Goal: Task Accomplishment & Management: Manage account settings

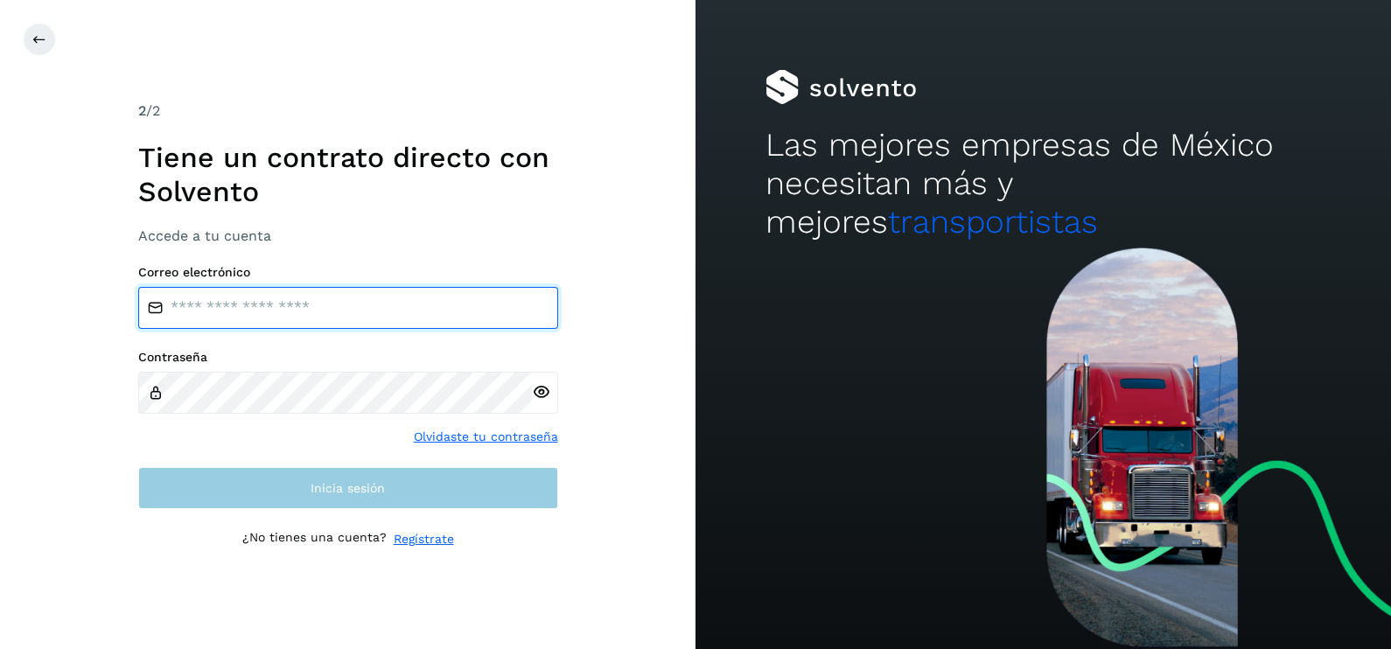
type input "**********"
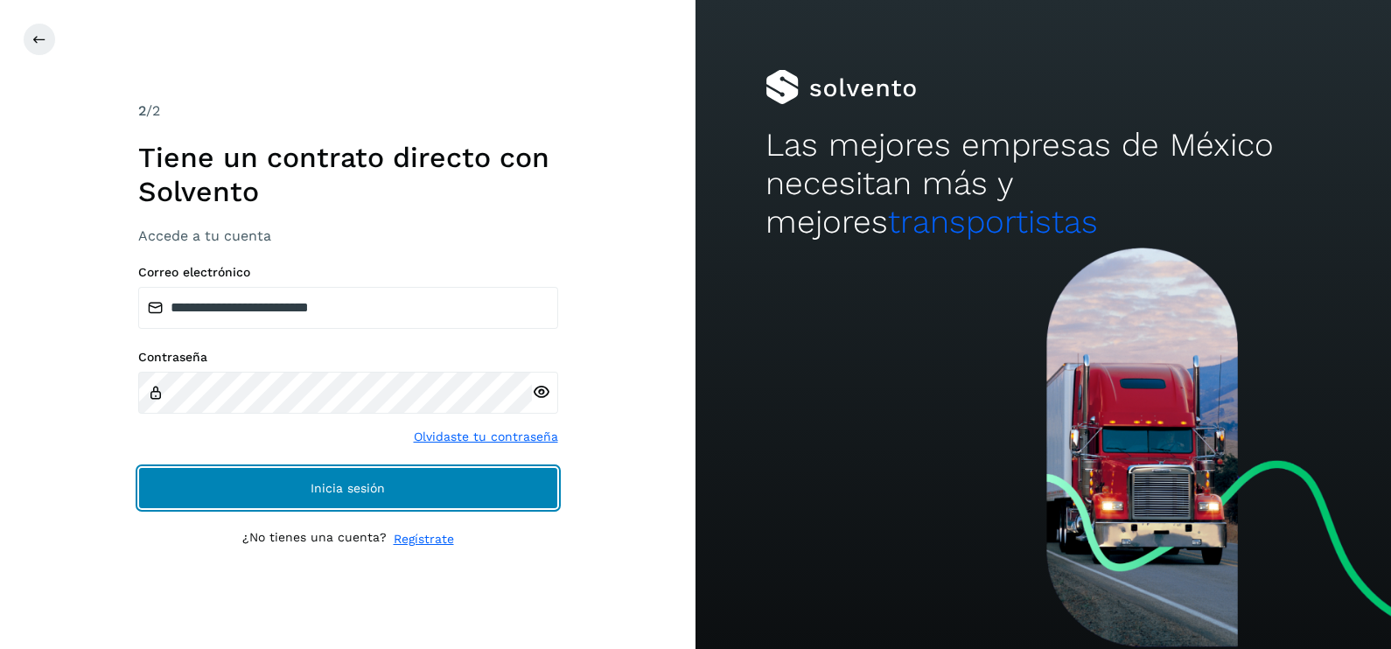
click at [399, 486] on button "Inicia sesión" at bounding box center [348, 488] width 420 height 42
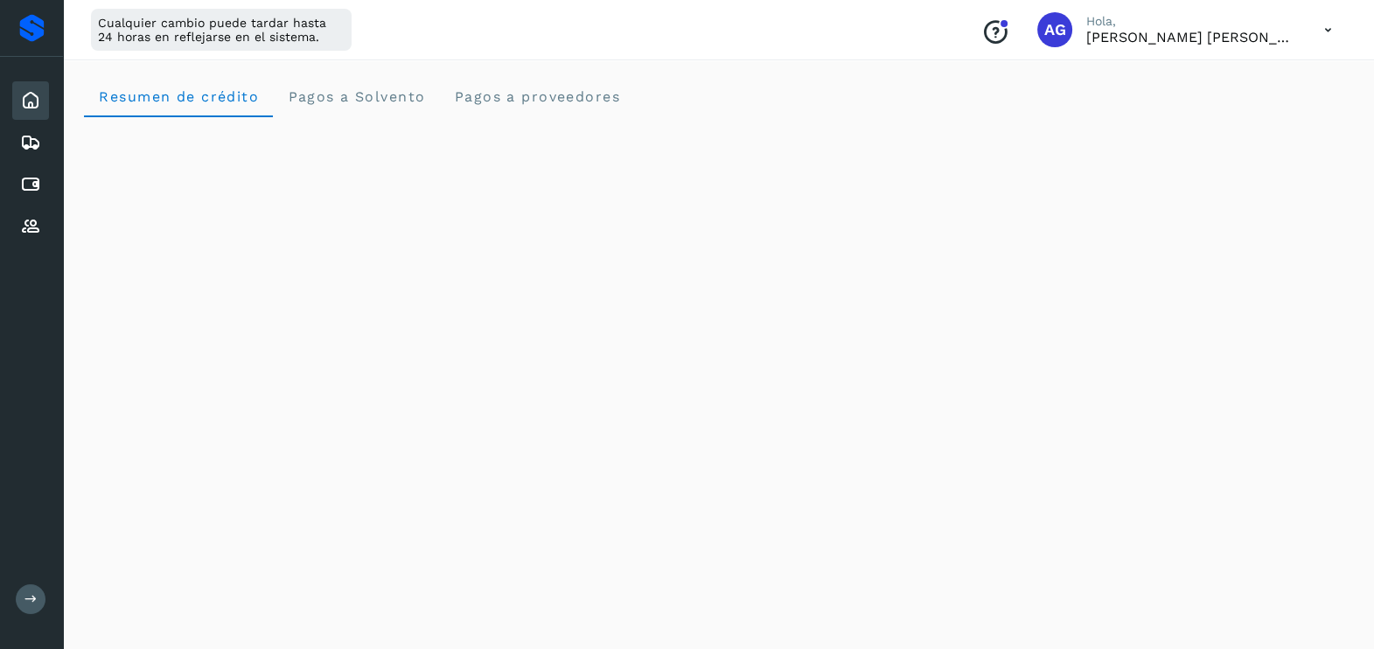
click at [29, 99] on icon at bounding box center [30, 100] width 21 height 21
click at [36, 149] on icon at bounding box center [30, 142] width 21 height 21
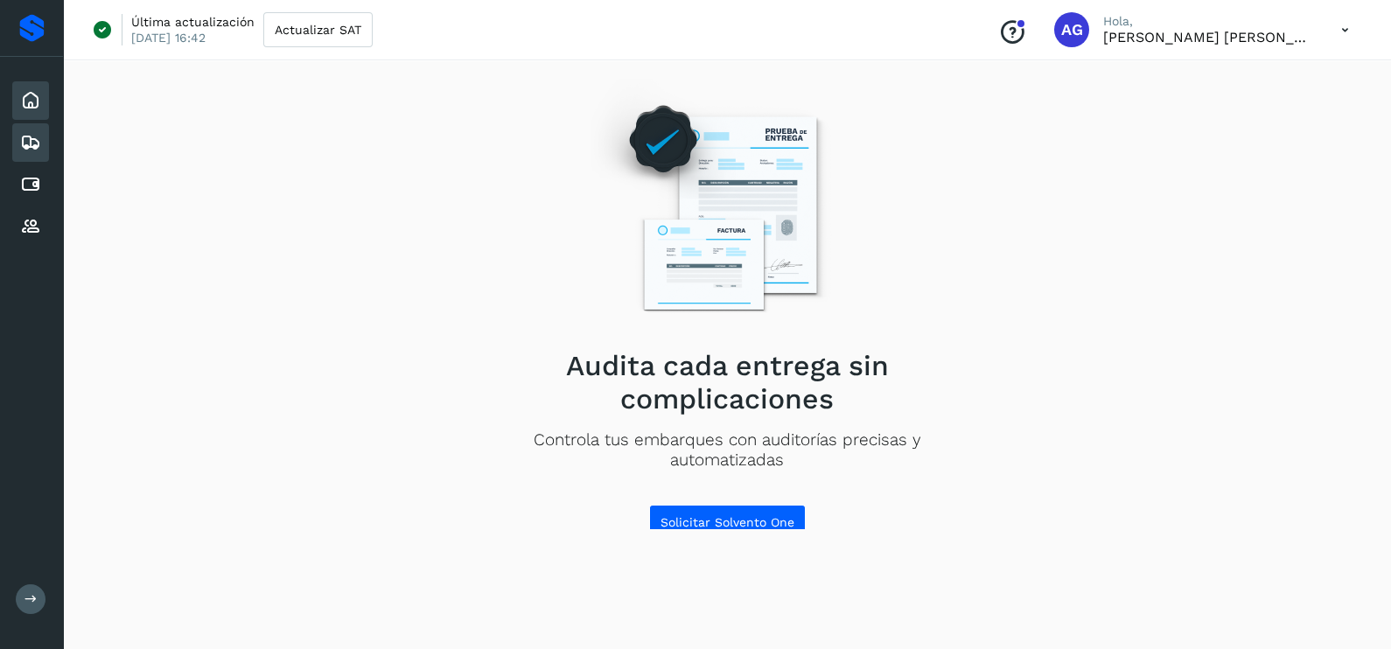
click at [42, 95] on div "Inicio" at bounding box center [30, 100] width 37 height 38
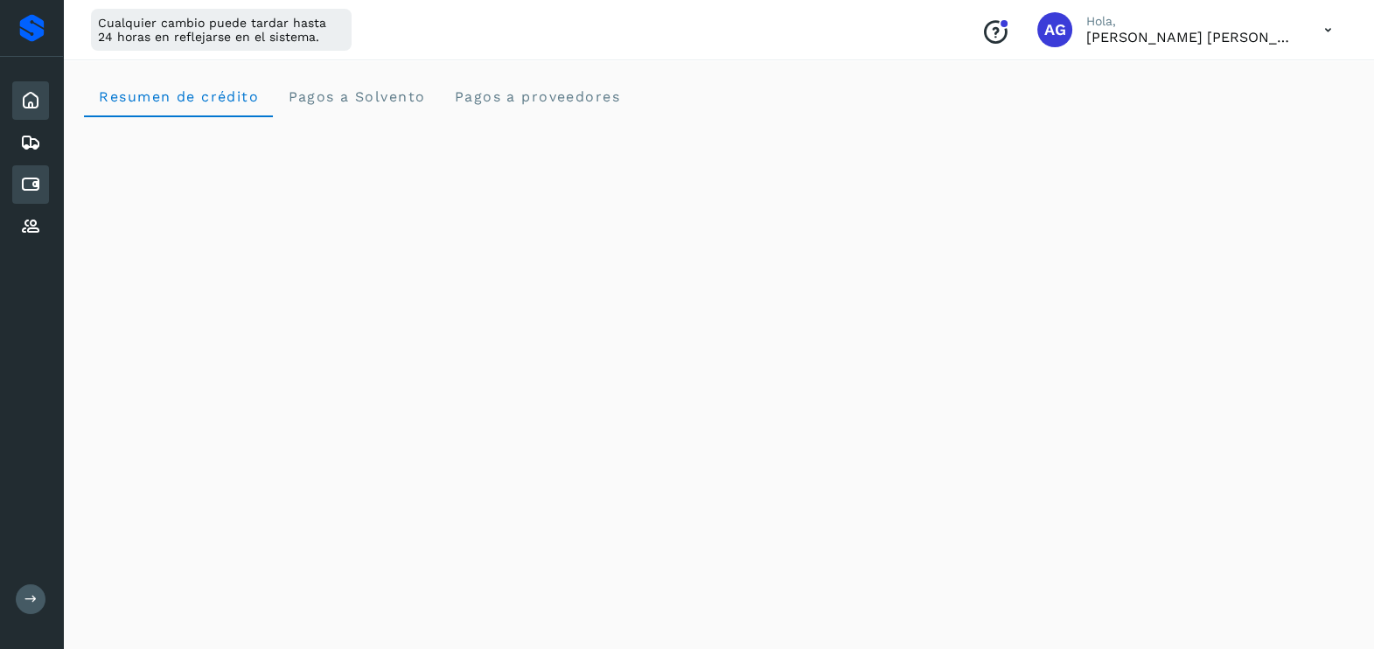
click at [22, 177] on icon at bounding box center [30, 184] width 21 height 21
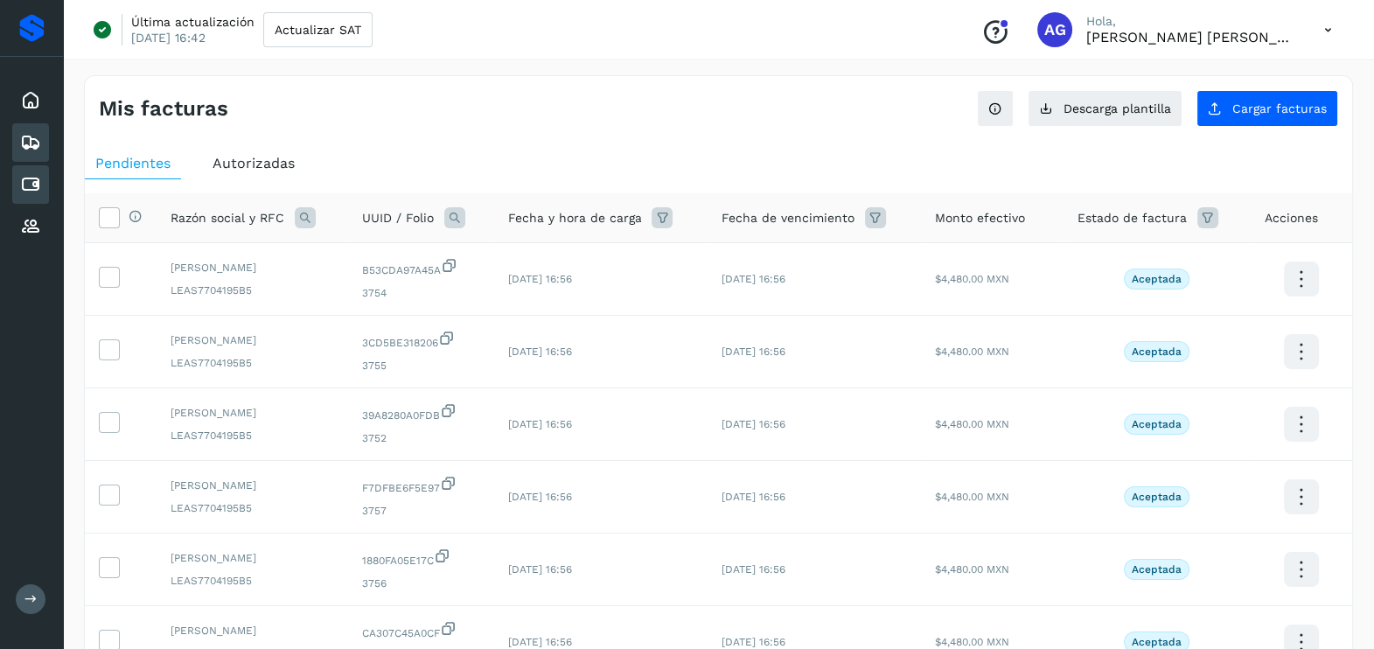
click at [36, 144] on icon at bounding box center [30, 142] width 21 height 21
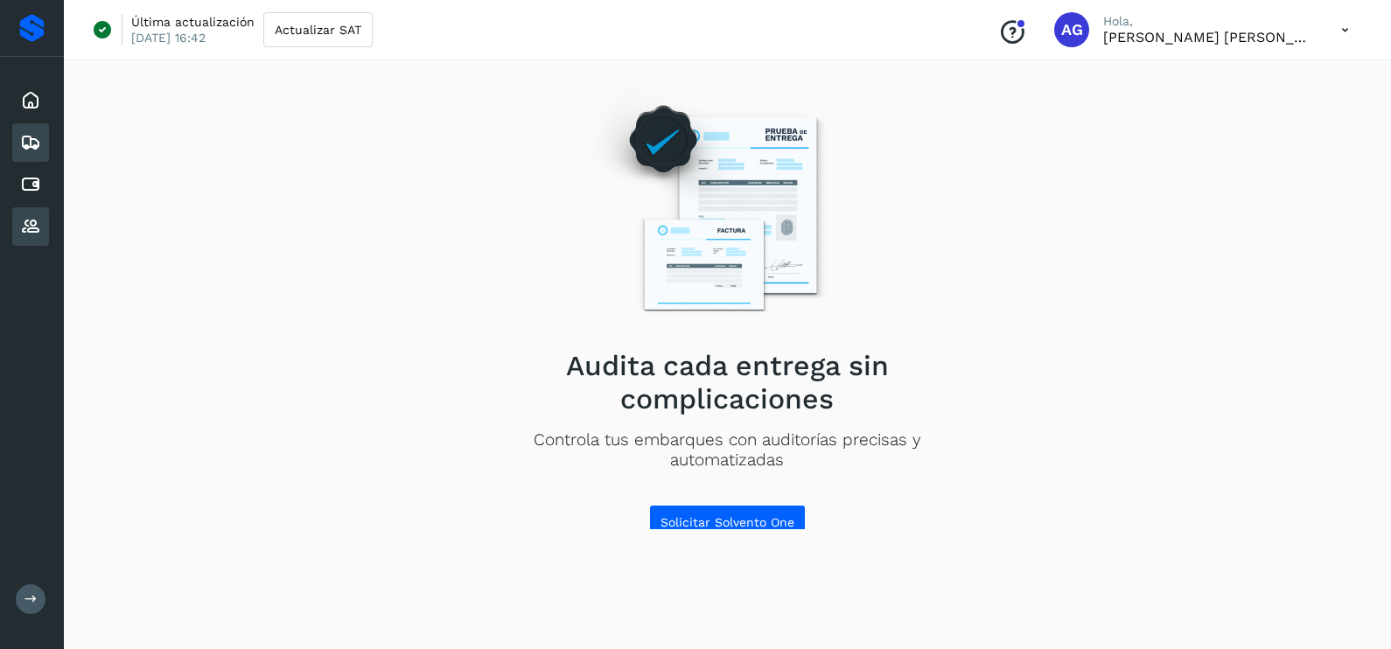
click at [40, 238] on div "Proveedores" at bounding box center [30, 226] width 37 height 38
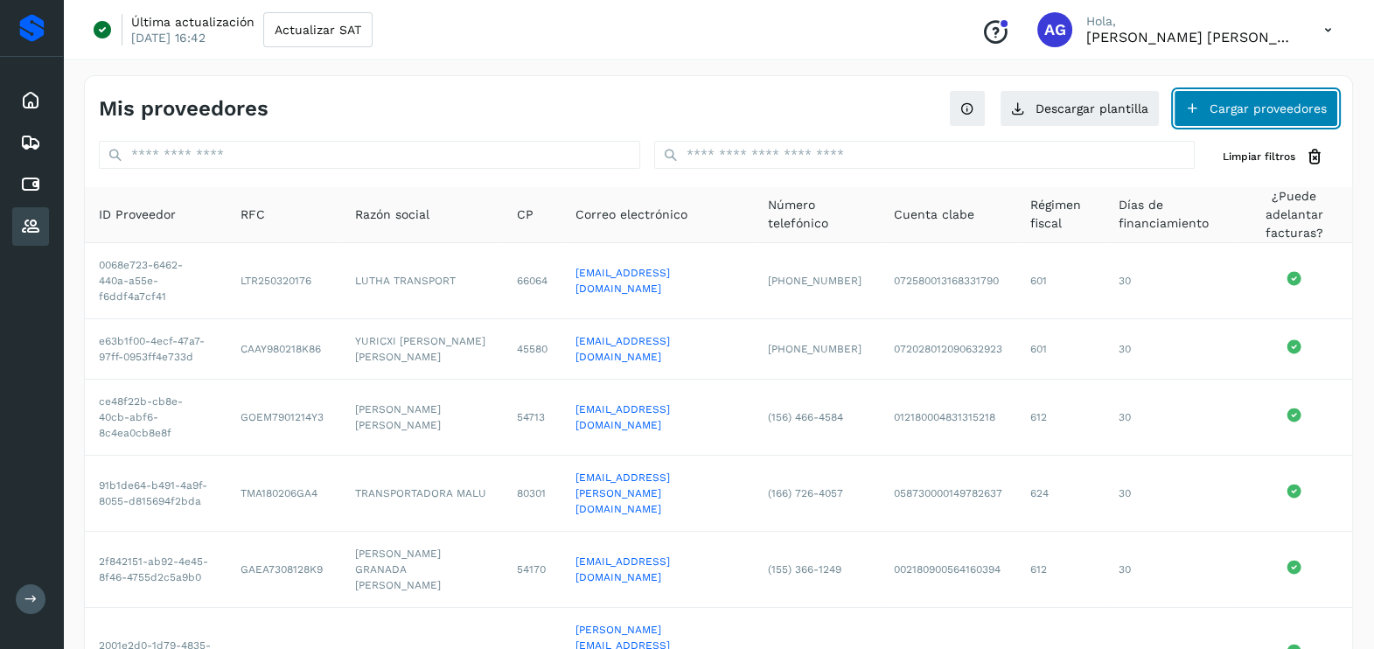
click at [1255, 115] on button "Cargar proveedores" at bounding box center [1256, 108] width 164 height 37
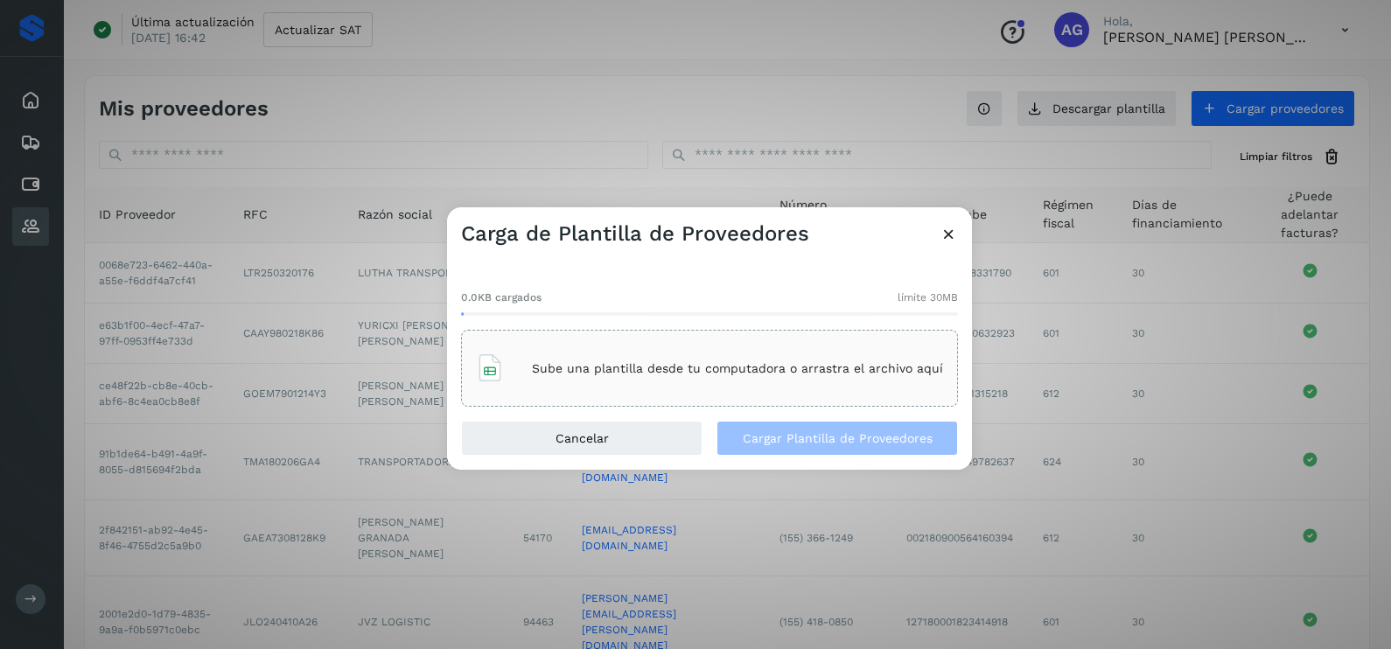
click at [954, 233] on icon at bounding box center [949, 234] width 18 height 18
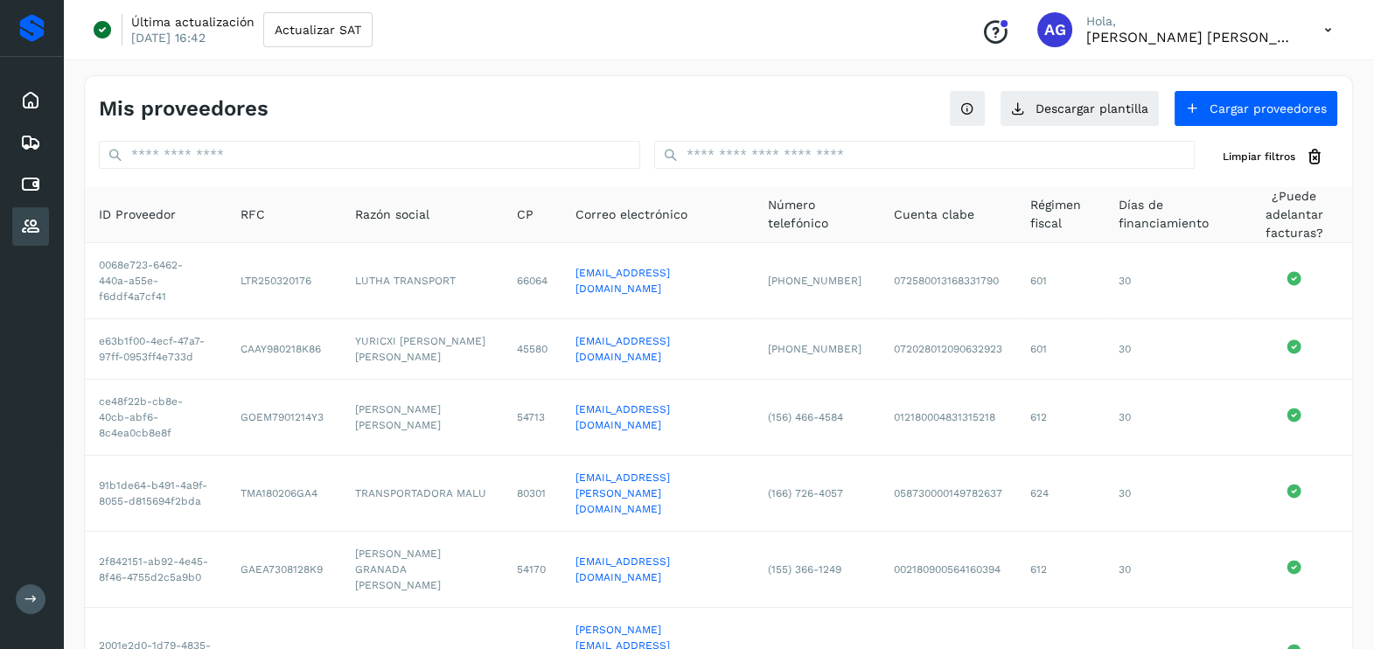
click at [28, 610] on button at bounding box center [31, 599] width 30 height 30
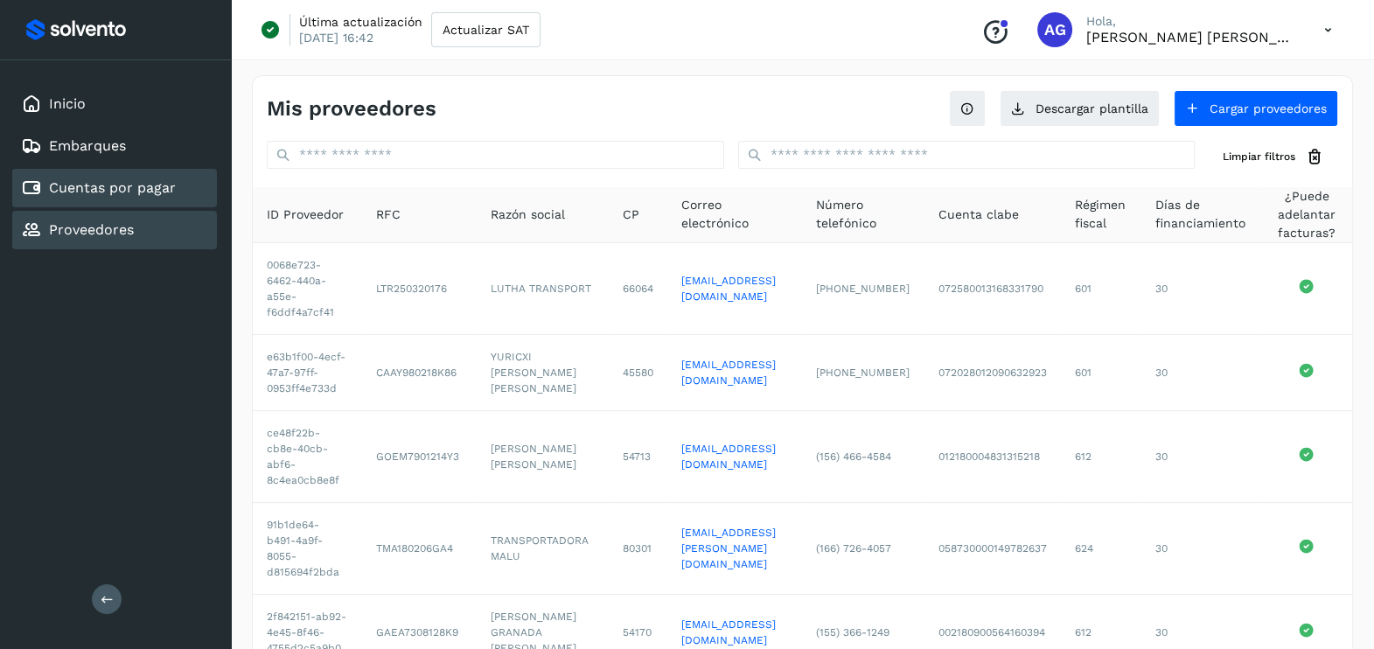
click at [114, 190] on link "Cuentas por pagar" at bounding box center [112, 187] width 127 height 17
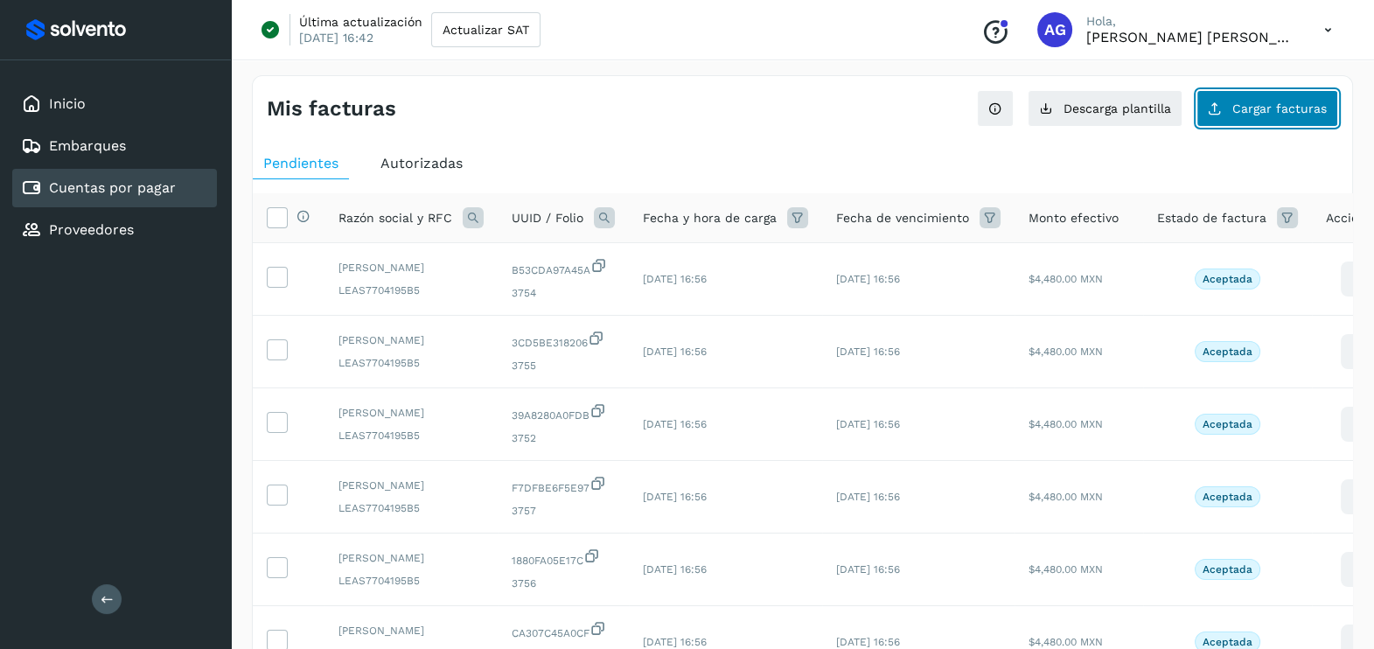
click at [1267, 122] on button "Cargar facturas" at bounding box center [1268, 108] width 142 height 37
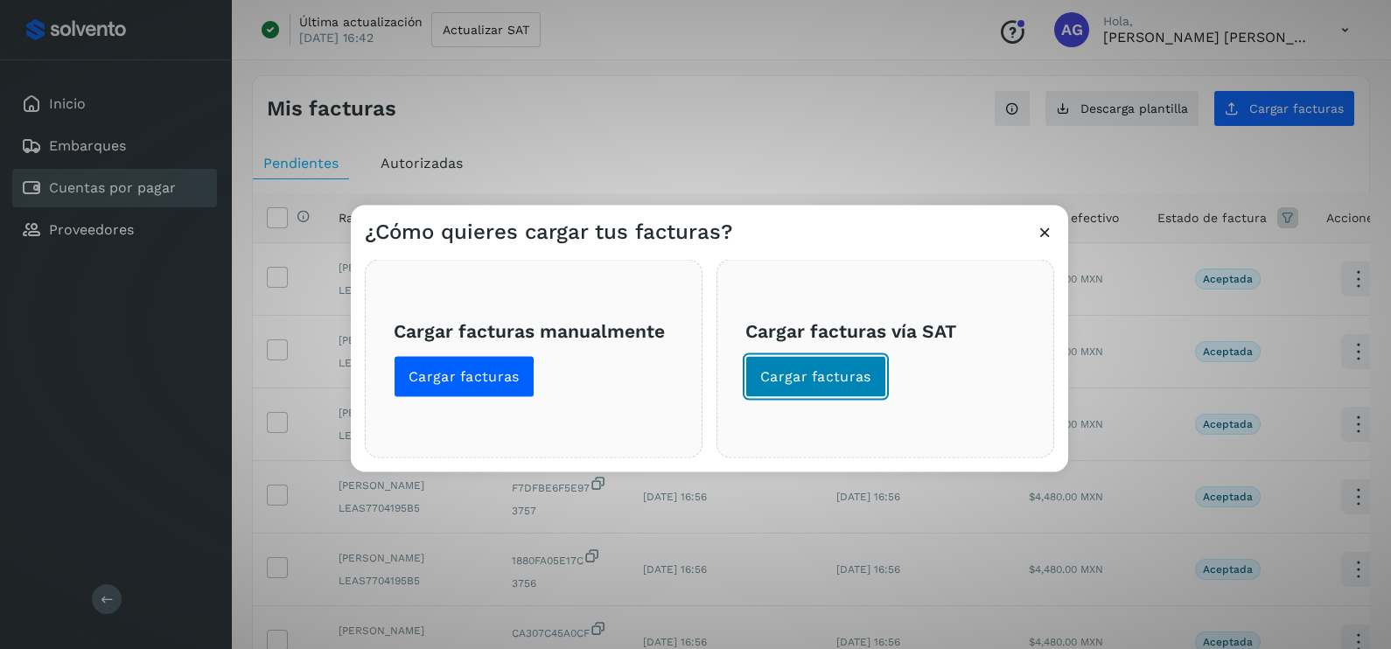
click at [823, 381] on span "Cargar facturas" at bounding box center [815, 376] width 111 height 19
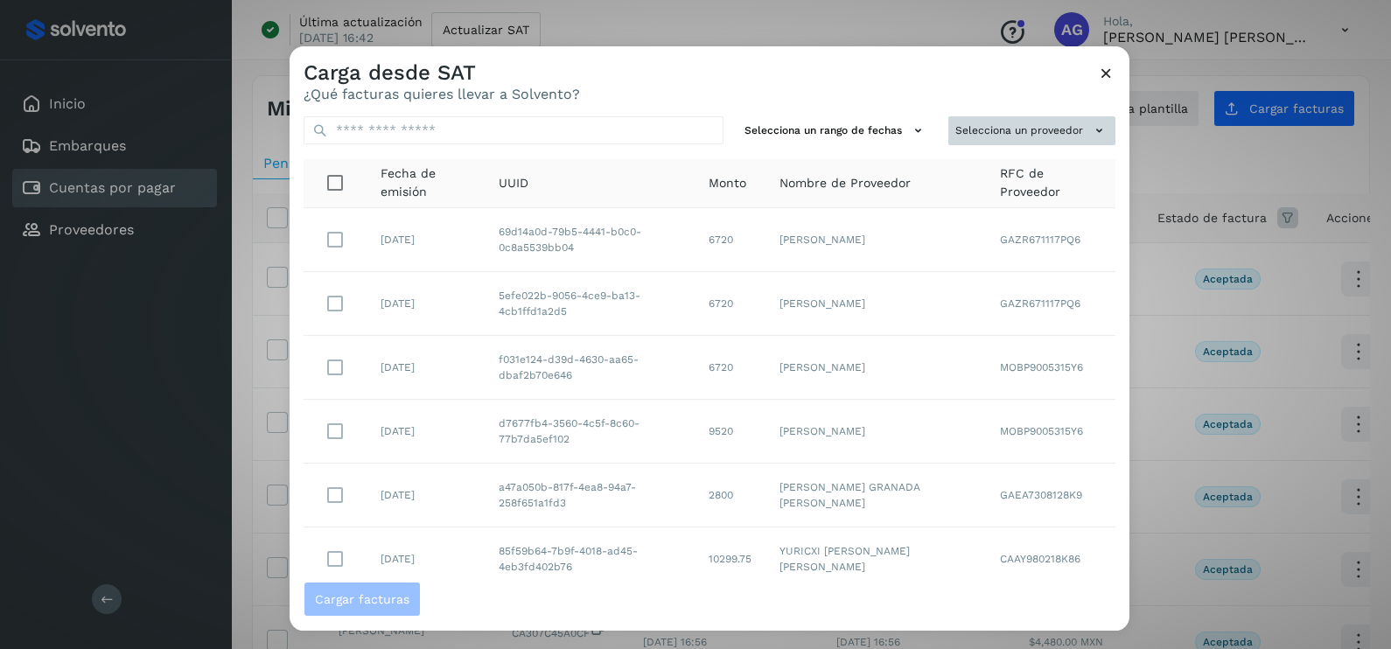
click at [1028, 122] on button "Selecciona un proveedor" at bounding box center [1031, 130] width 167 height 29
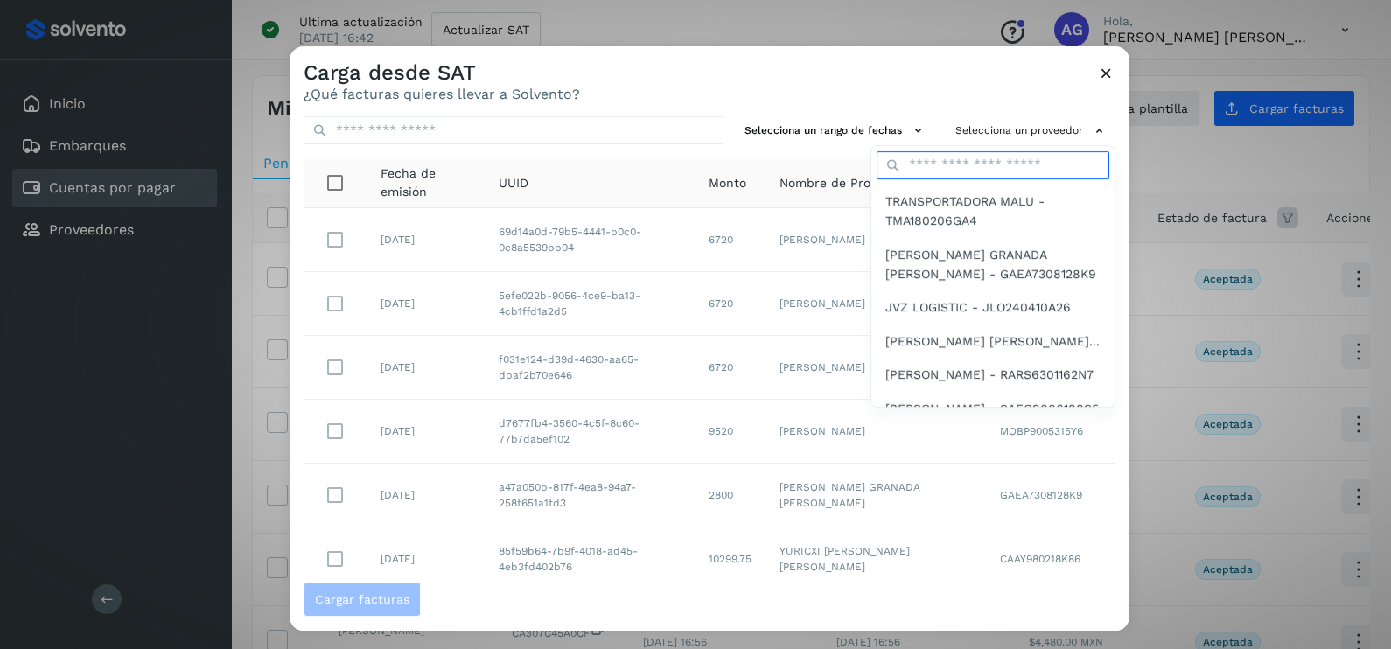
click at [945, 163] on input "text" at bounding box center [993, 165] width 233 height 28
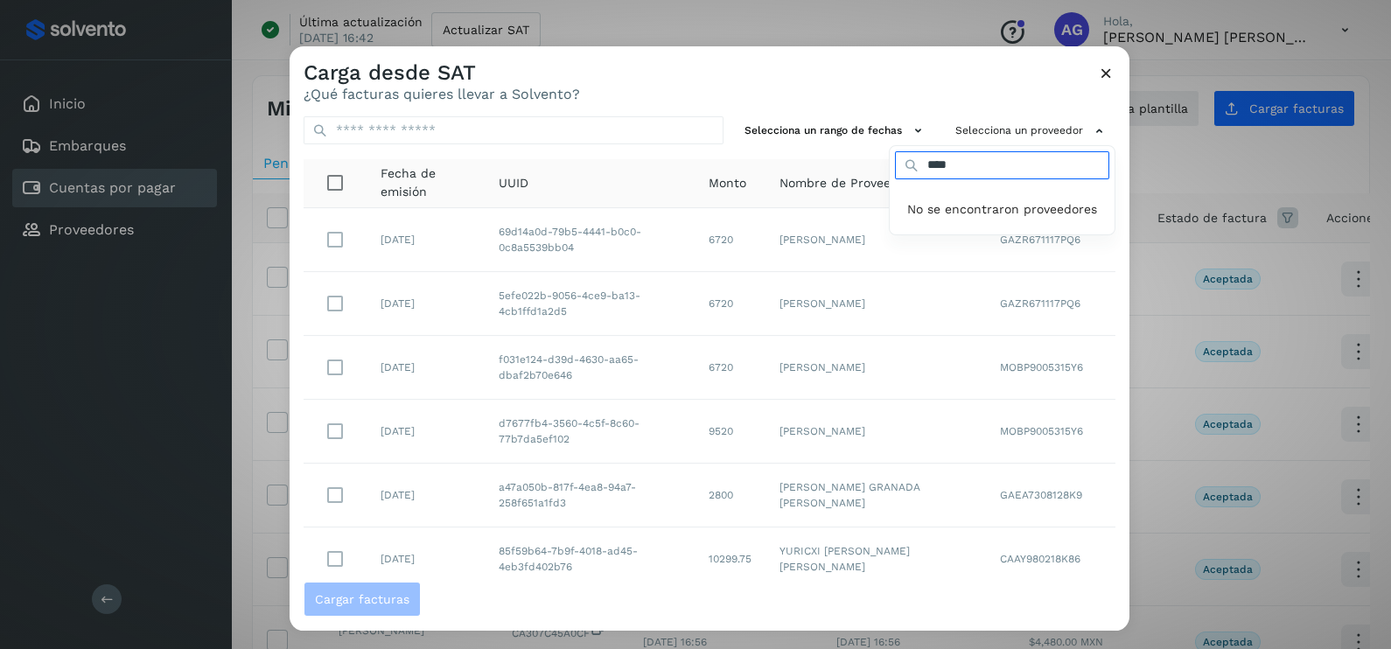
type input "***"
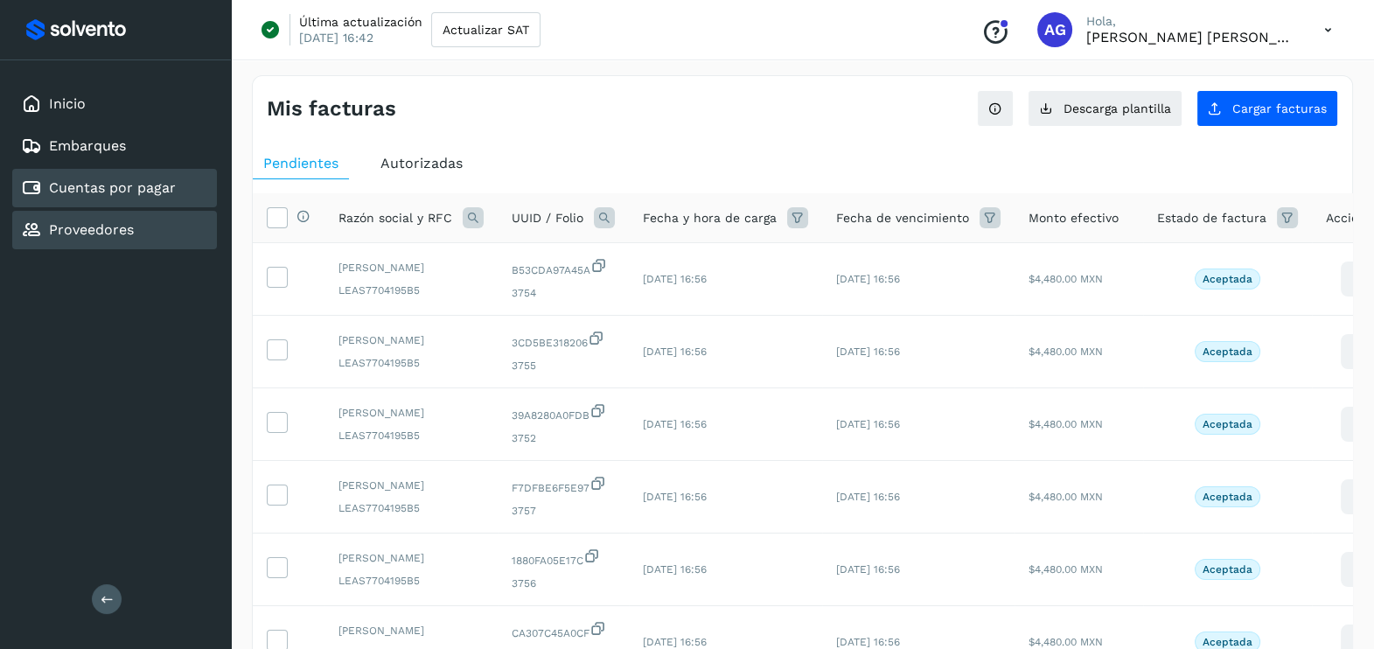
click at [166, 216] on div "Proveedores" at bounding box center [114, 230] width 205 height 38
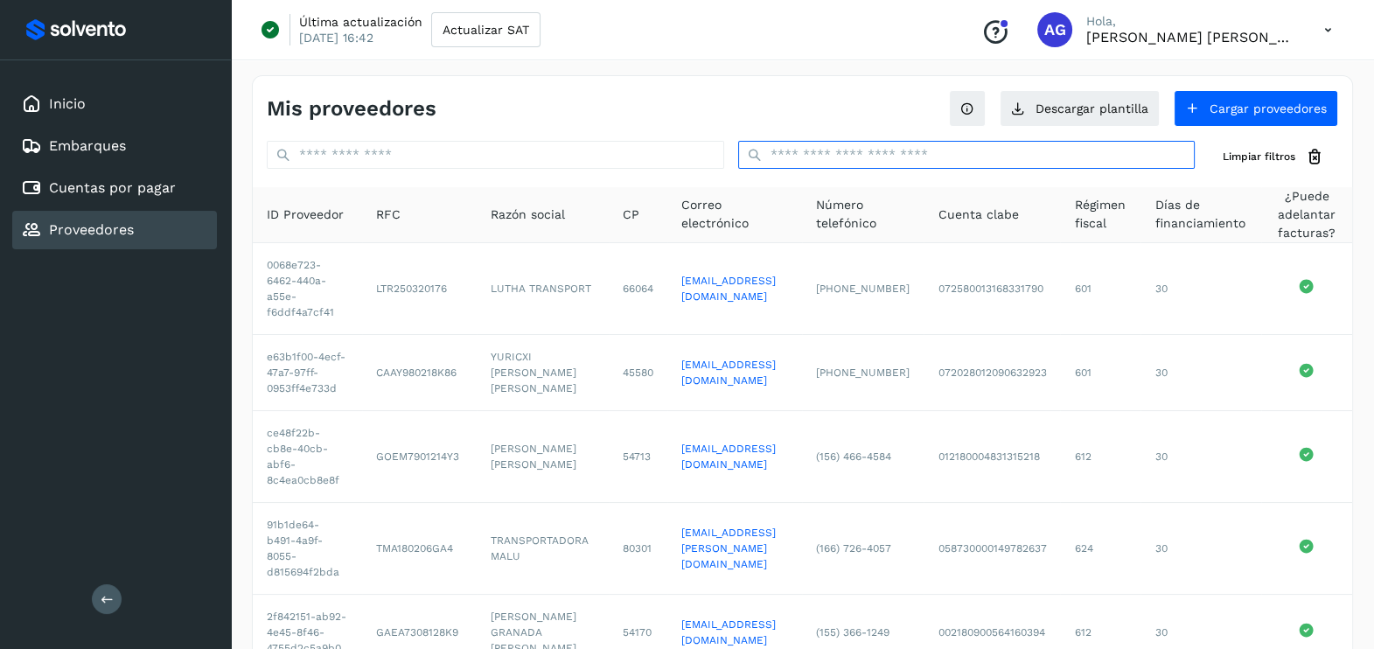
click at [873, 159] on input "text" at bounding box center [967, 155] width 458 height 28
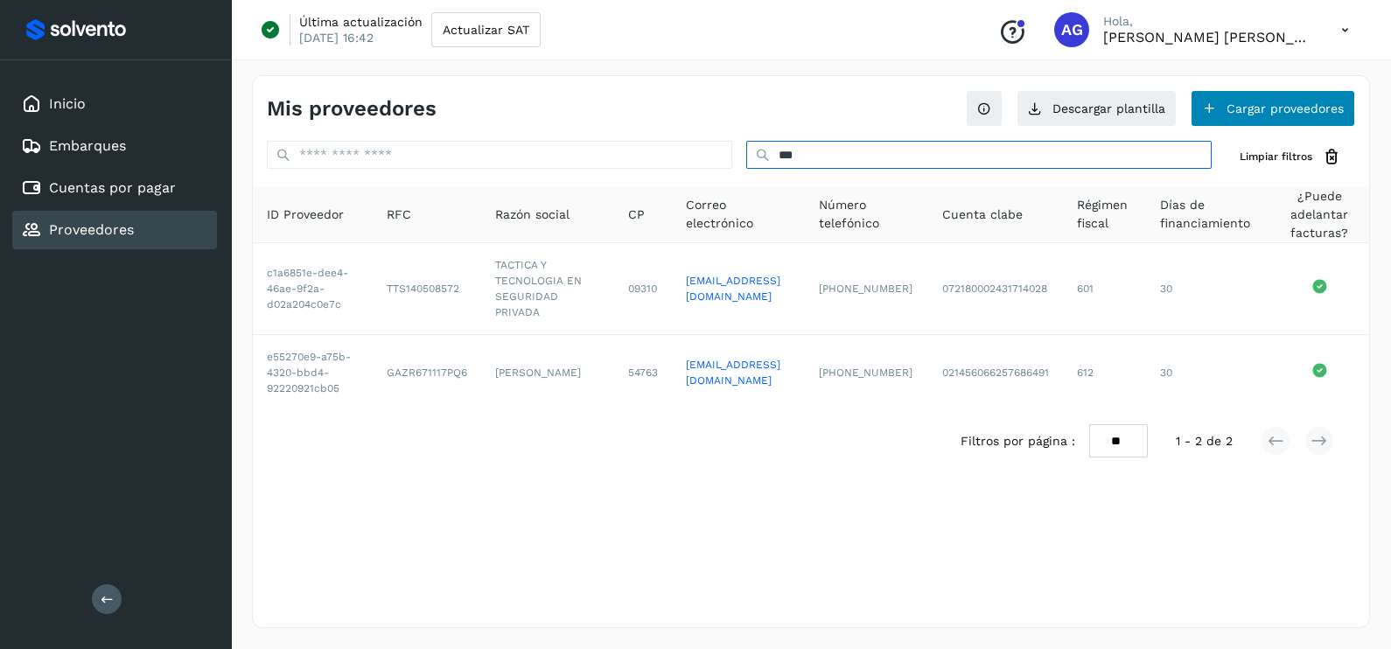
type input "***"
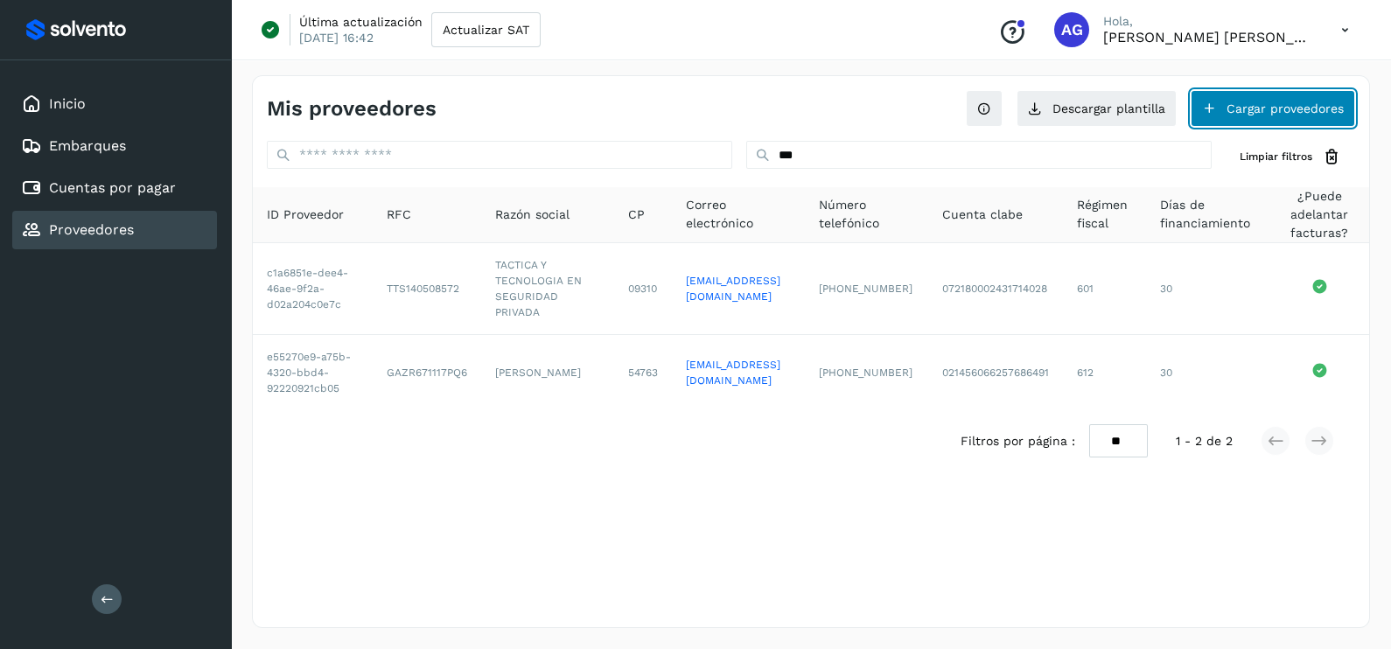
click at [1236, 115] on button "Cargar proveedores" at bounding box center [1273, 108] width 164 height 37
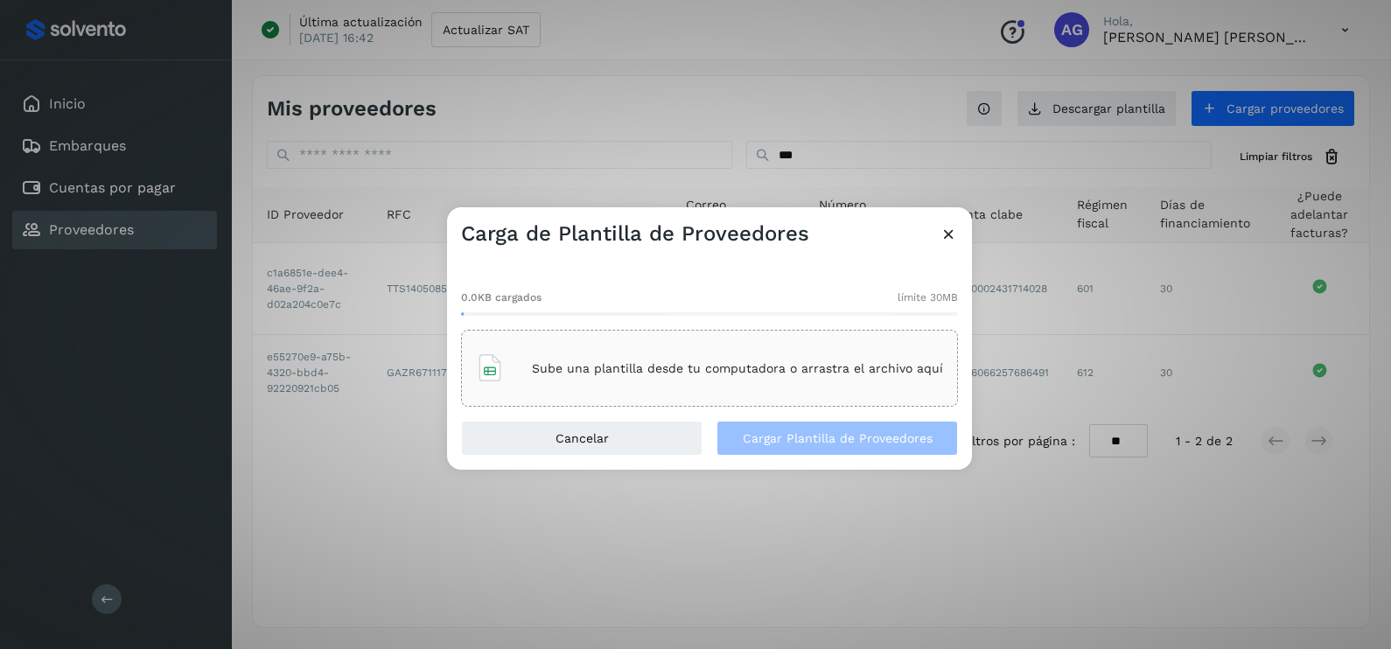
click at [822, 392] on div "Sube una plantilla desde tu computadora o arrastra el archivo aquí" at bounding box center [709, 368] width 497 height 77
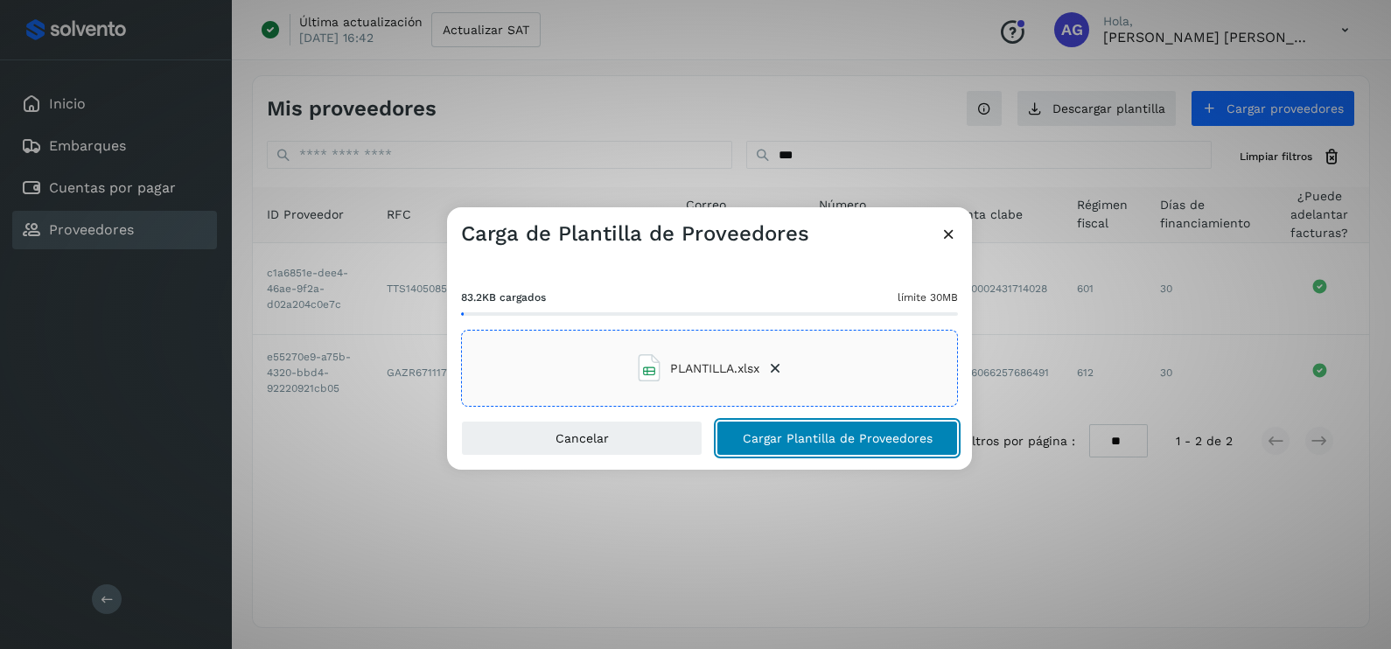
click at [793, 437] on span "Cargar Plantilla de Proveedores" at bounding box center [838, 438] width 190 height 12
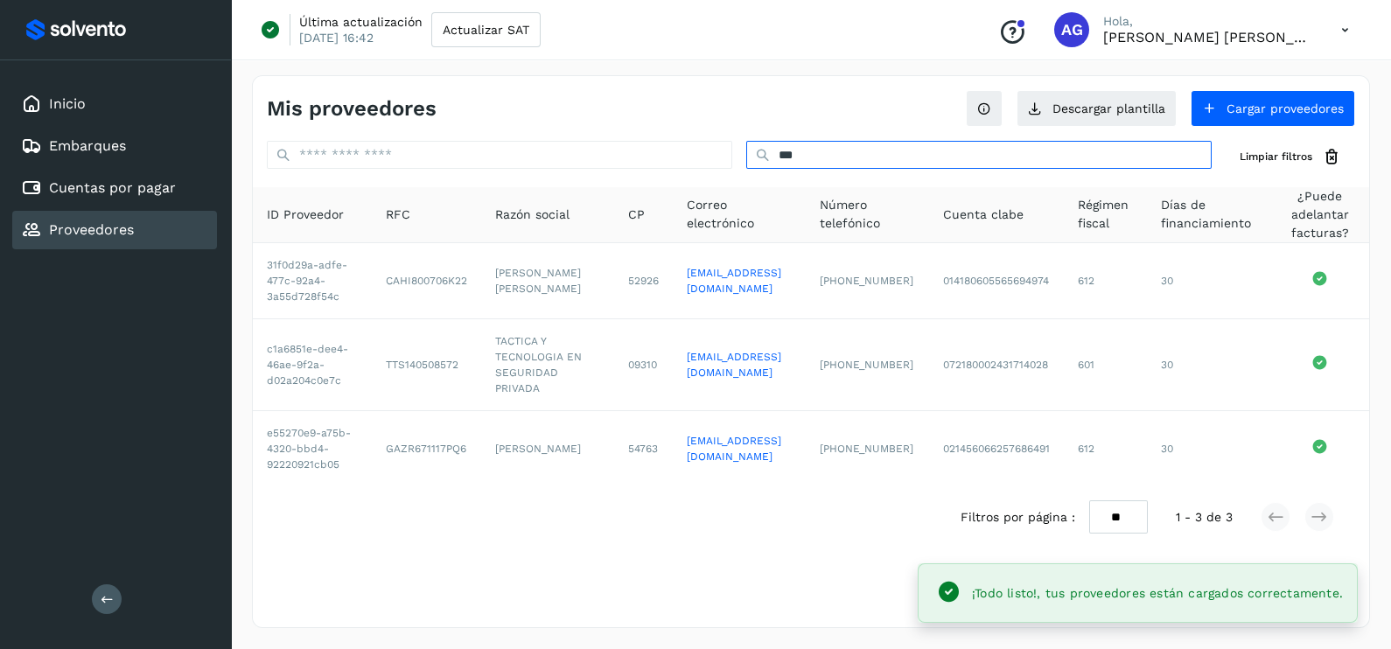
click at [796, 150] on input "***" at bounding box center [978, 155] width 465 height 28
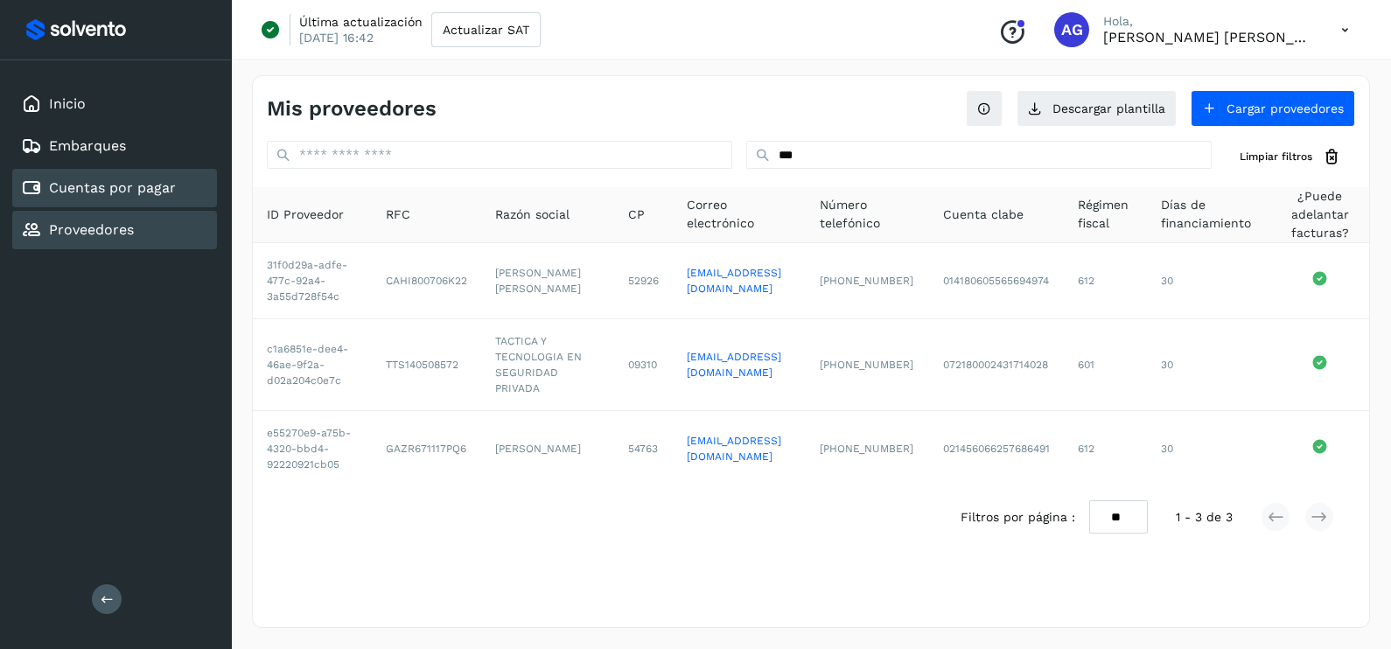
click at [144, 178] on div "Cuentas por pagar" at bounding box center [98, 188] width 155 height 21
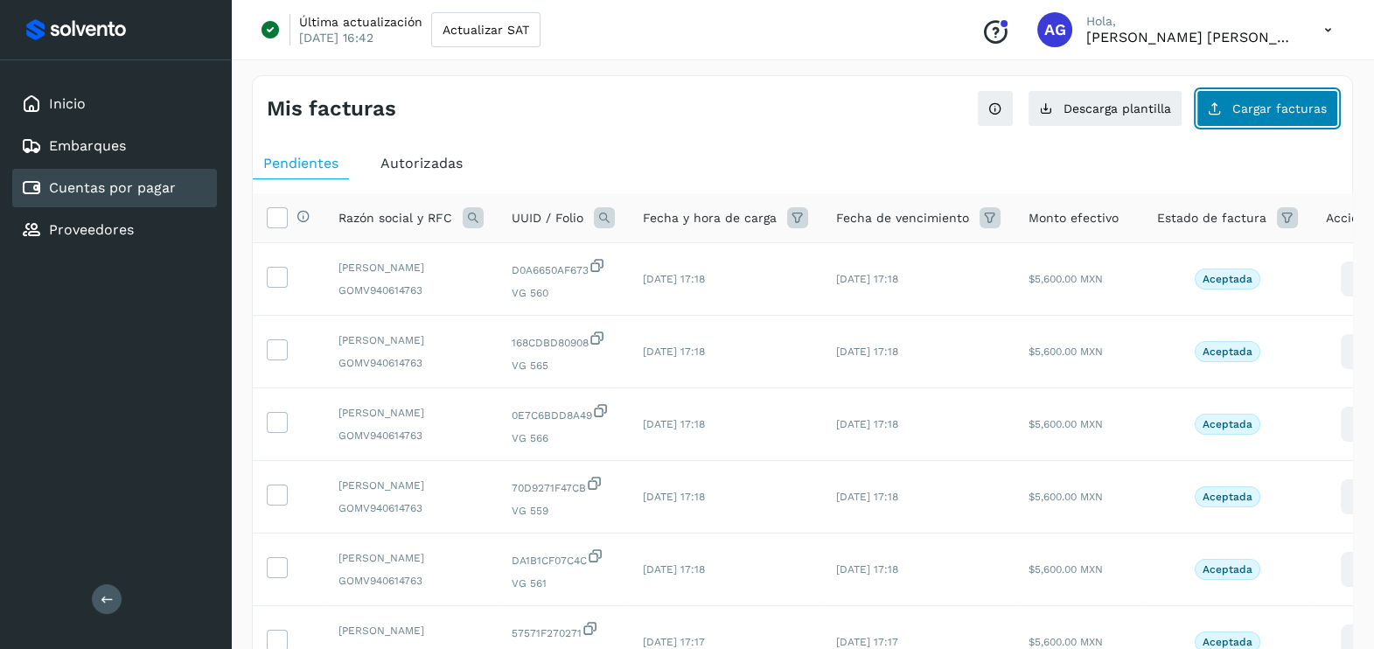
click at [1263, 114] on span "Cargar facturas" at bounding box center [1280, 108] width 94 height 12
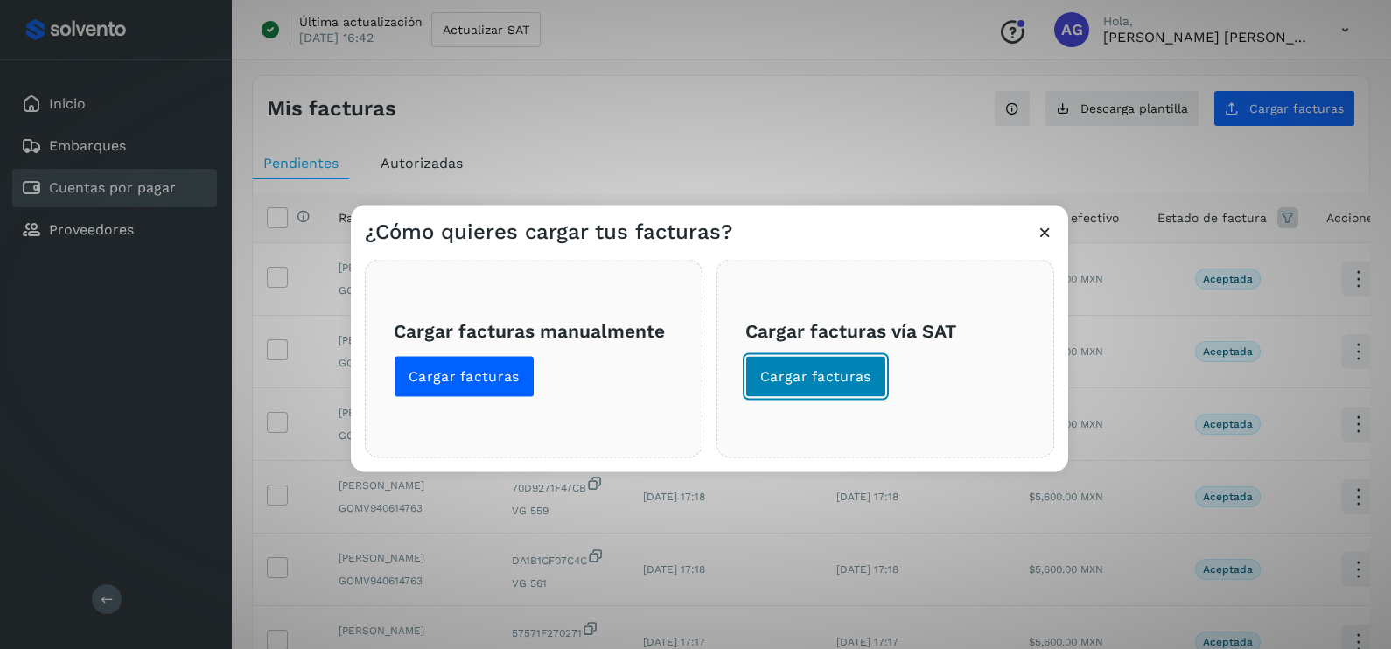
click at [822, 382] on span "Cargar facturas" at bounding box center [815, 376] width 111 height 19
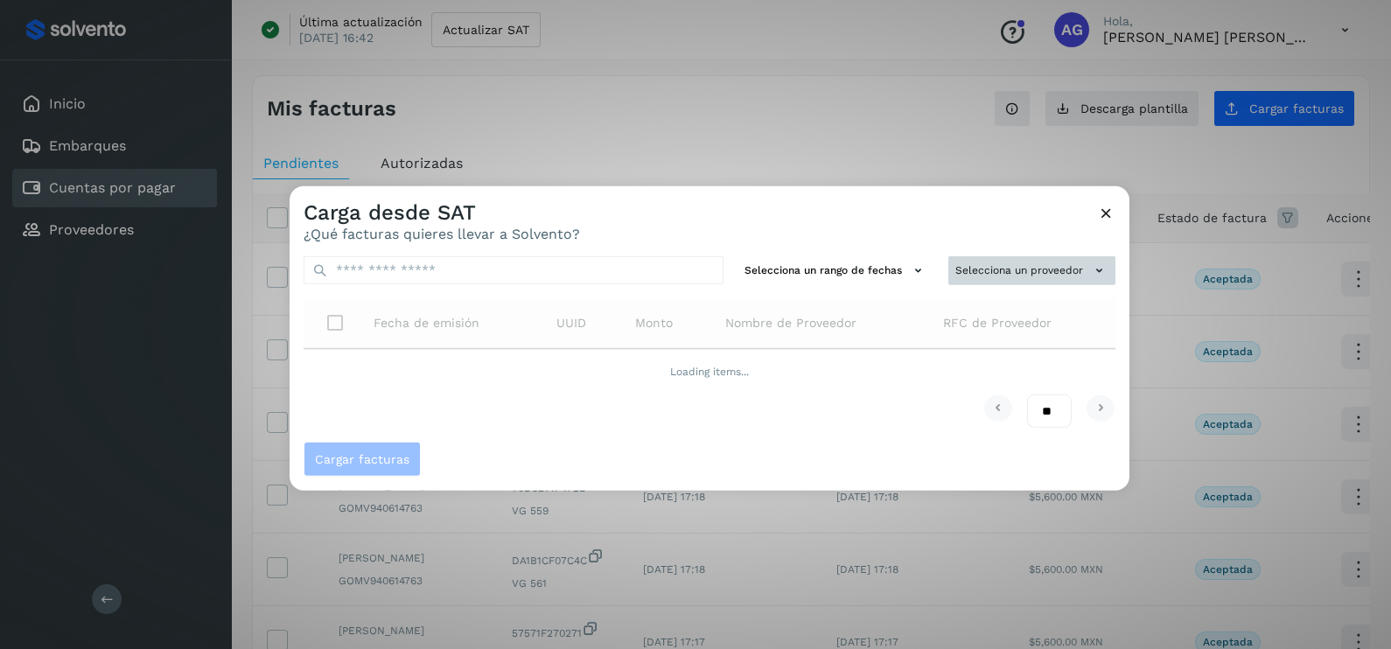
click at [1037, 273] on button "Selecciona un proveedor" at bounding box center [1031, 270] width 167 height 29
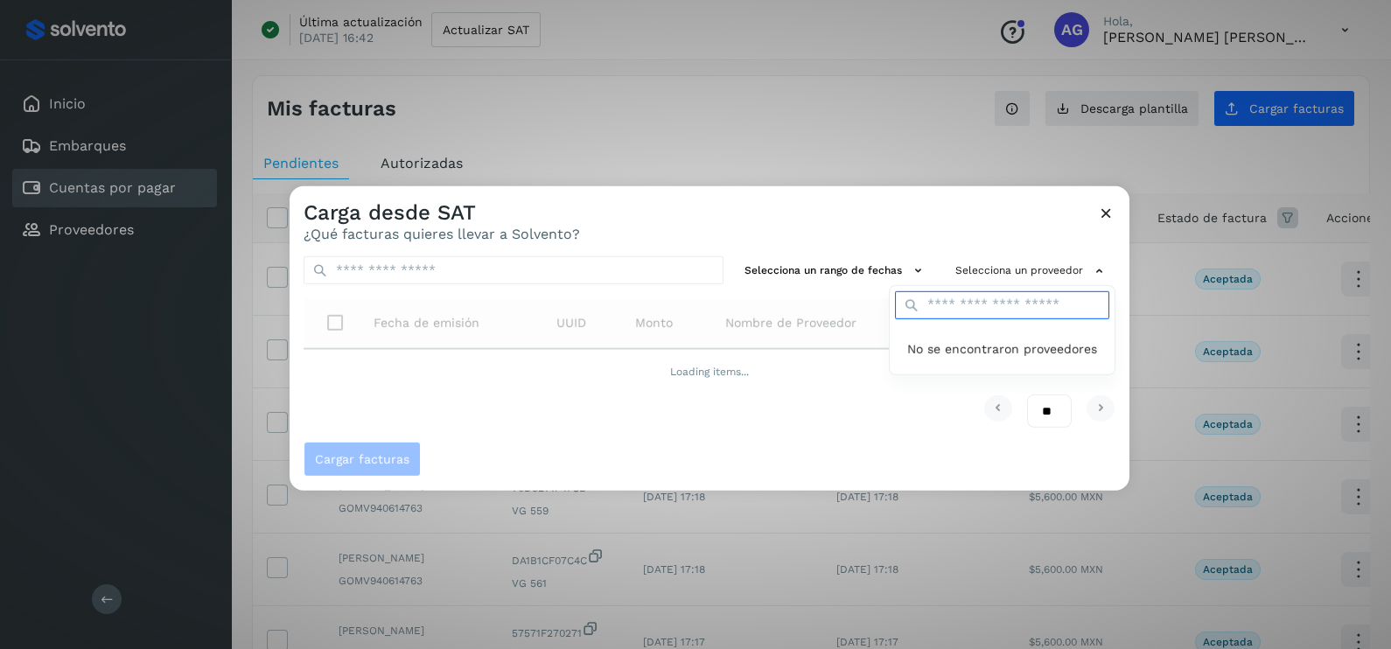
click at [1035, 306] on input "text" at bounding box center [1002, 305] width 214 height 28
type input "****"
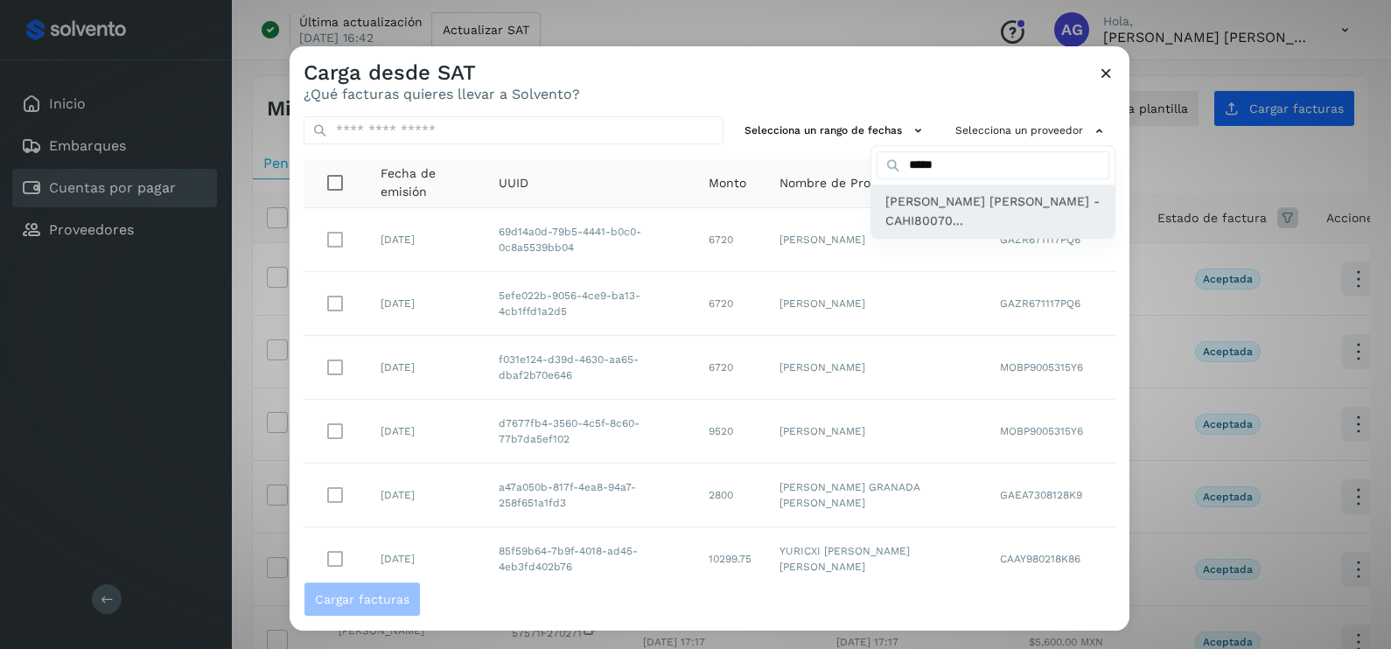
click at [901, 190] on div "[PERSON_NAME] [PERSON_NAME] - CAHI80070..." at bounding box center [992, 211] width 243 height 53
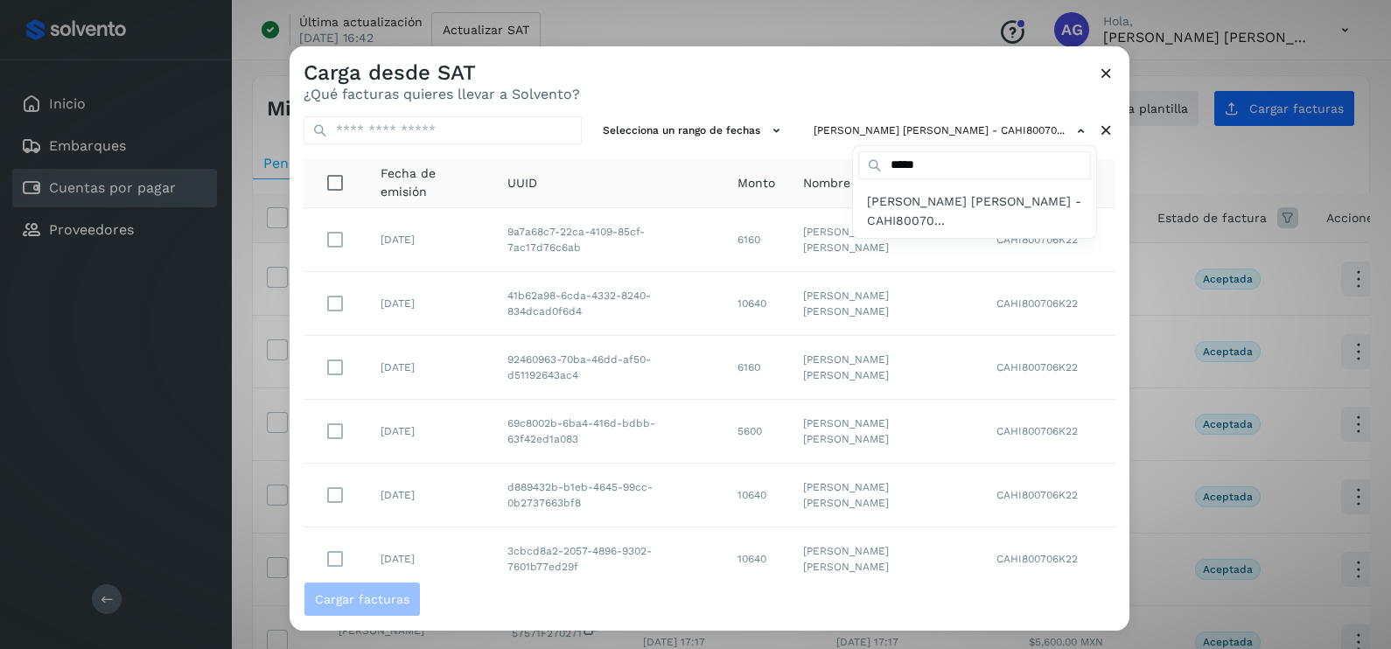
click at [743, 133] on div at bounding box center [985, 370] width 1391 height 649
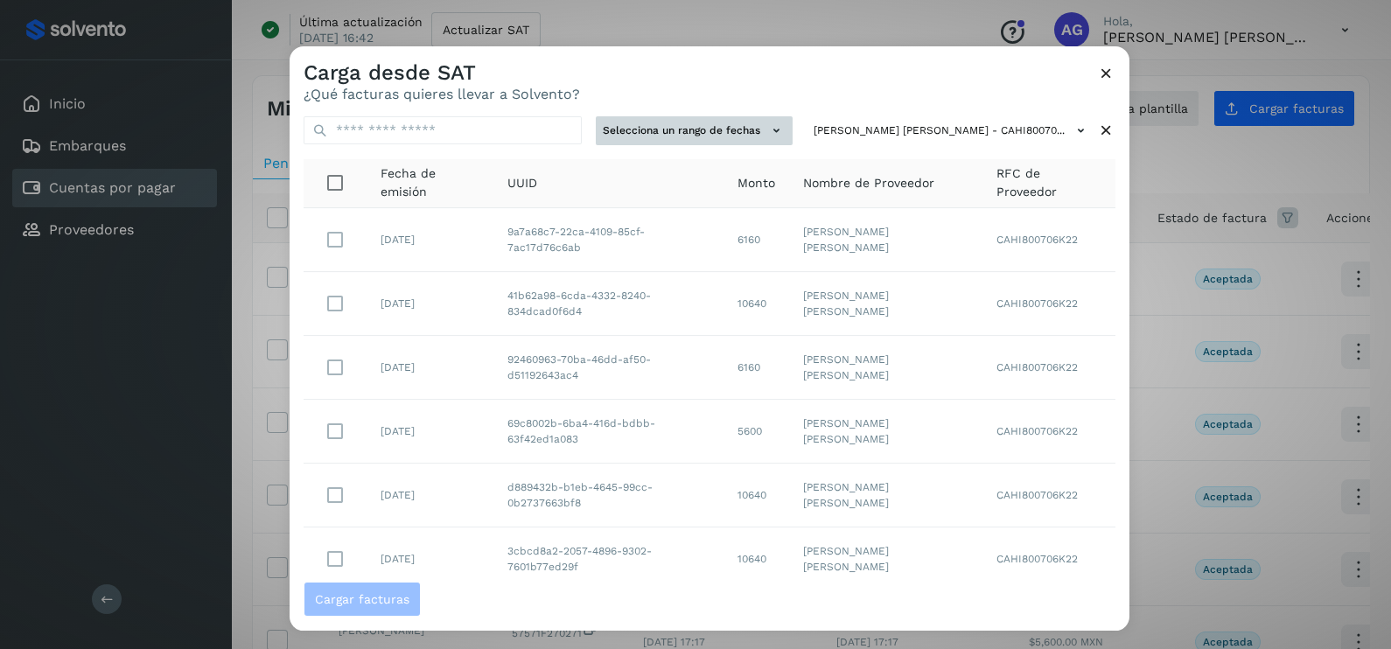
click at [741, 131] on button "Selecciona un rango de fechas" at bounding box center [694, 130] width 197 height 29
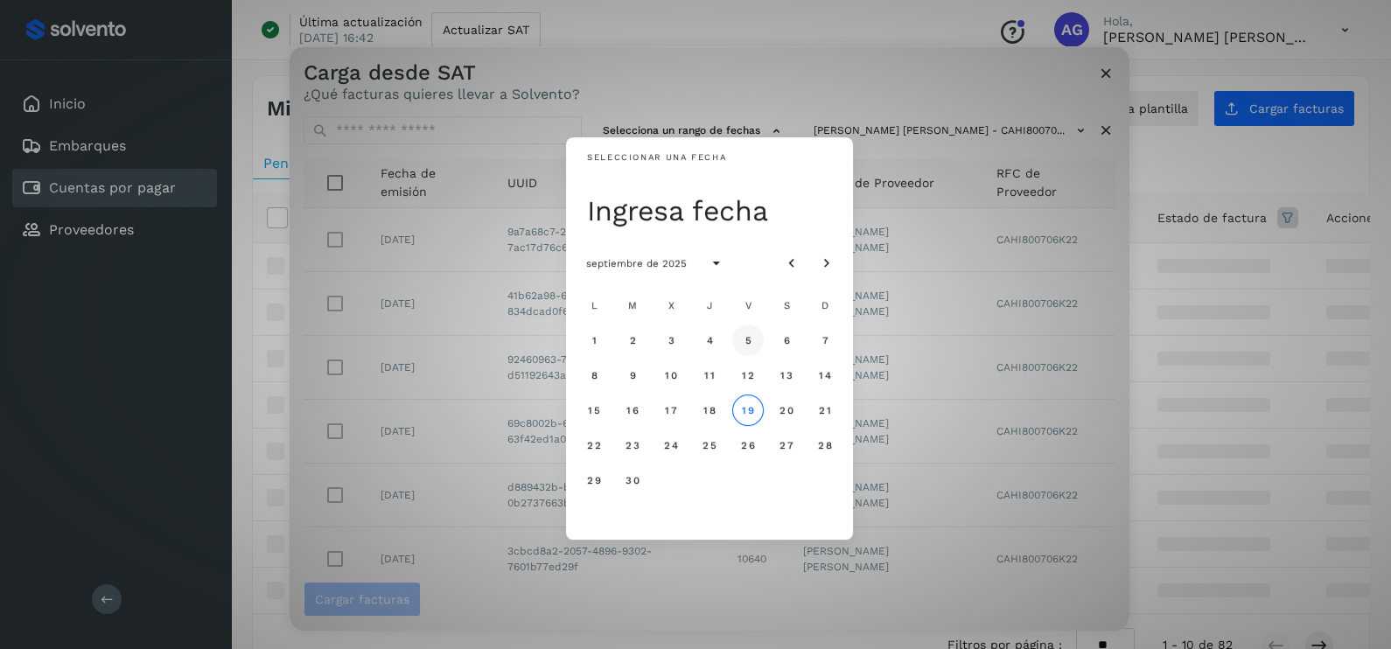
click at [757, 339] on button "5" at bounding box center [747, 340] width 31 height 31
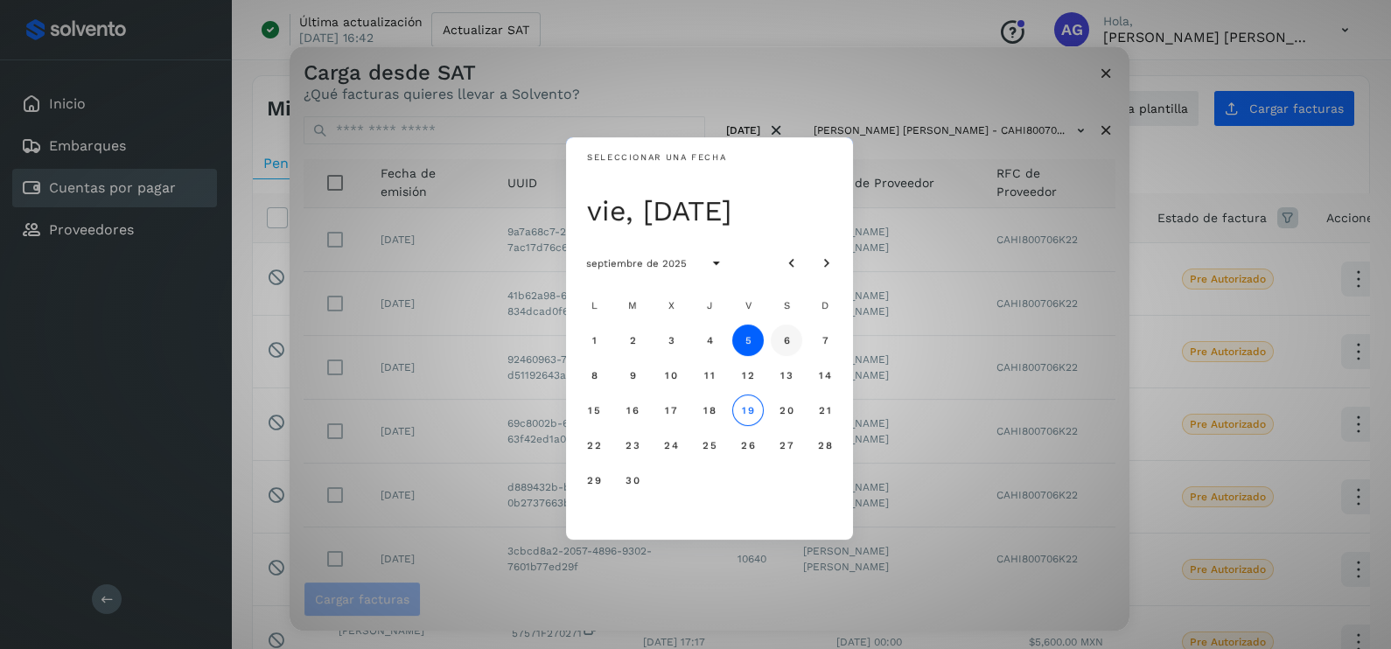
click at [771, 342] on button "6" at bounding box center [786, 340] width 31 height 31
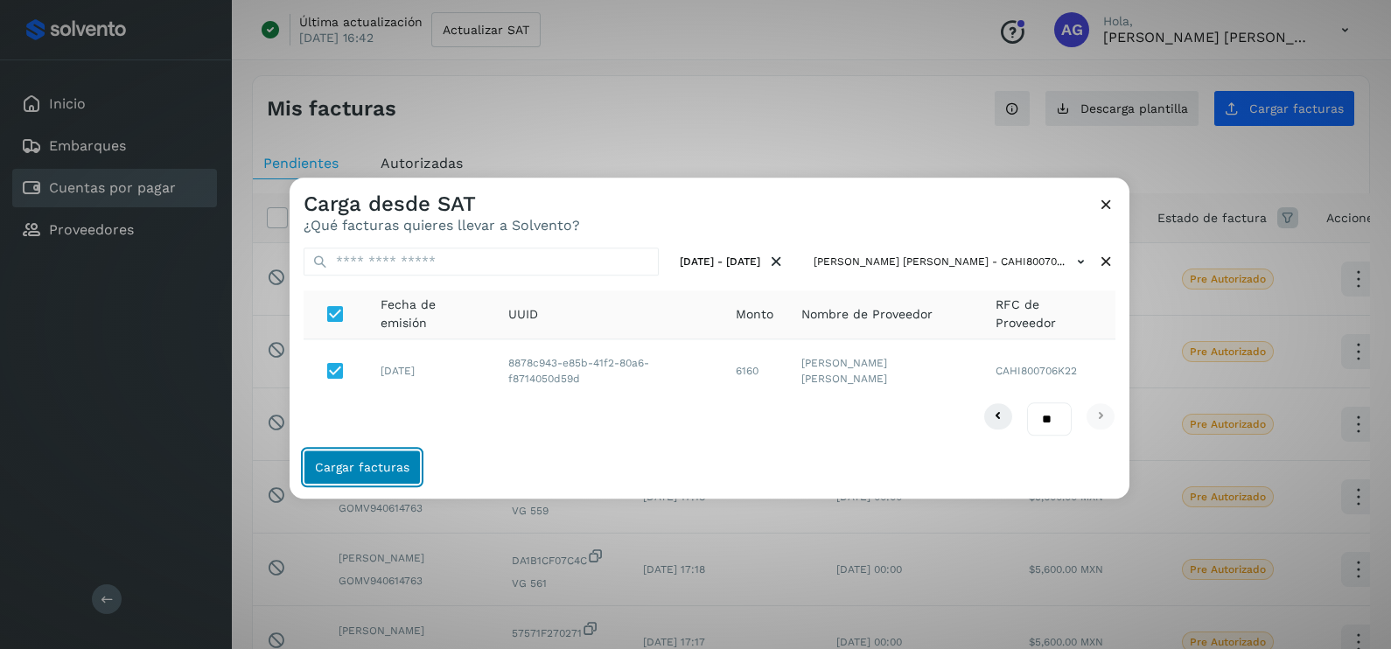
drag, startPoint x: 367, startPoint y: 476, endPoint x: 379, endPoint y: 478, distance: 11.5
click at [377, 479] on button "Cargar facturas" at bounding box center [362, 468] width 117 height 35
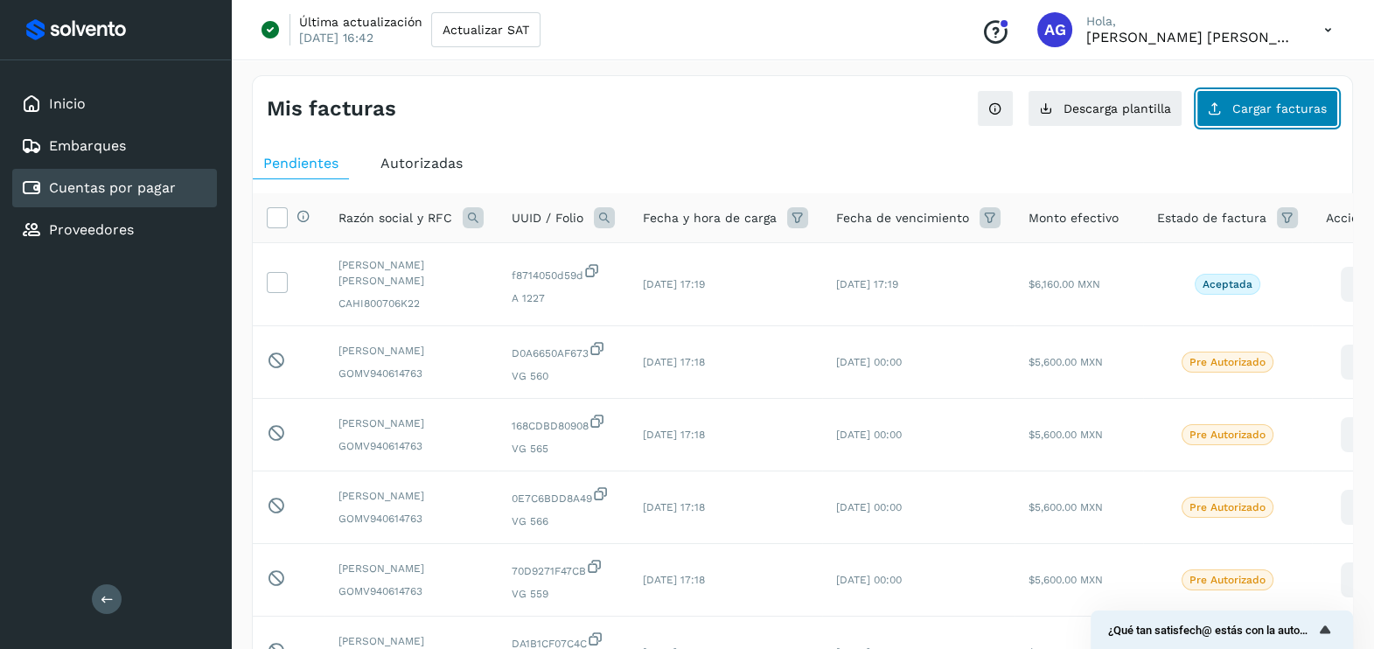
click at [1290, 110] on span "Cargar facturas" at bounding box center [1280, 108] width 94 height 12
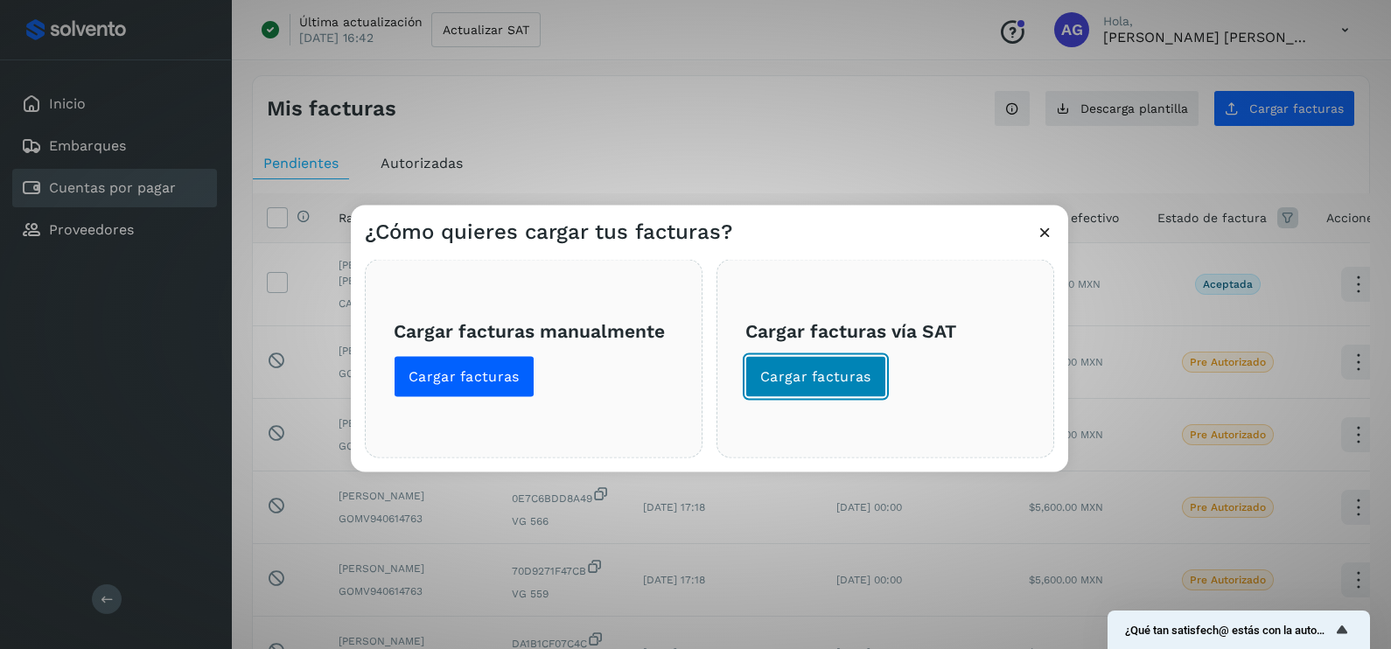
click at [866, 370] on span "Cargar facturas" at bounding box center [815, 376] width 111 height 19
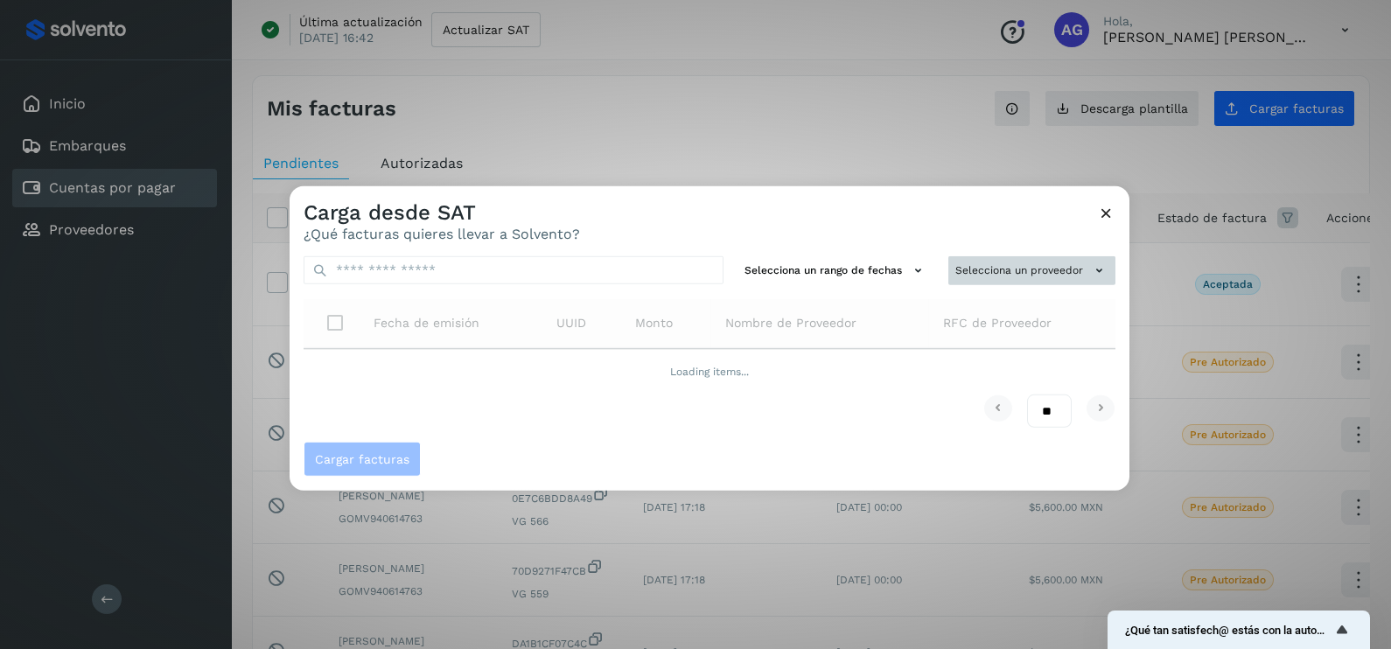
click at [958, 270] on button "Selecciona un proveedor" at bounding box center [1031, 270] width 167 height 29
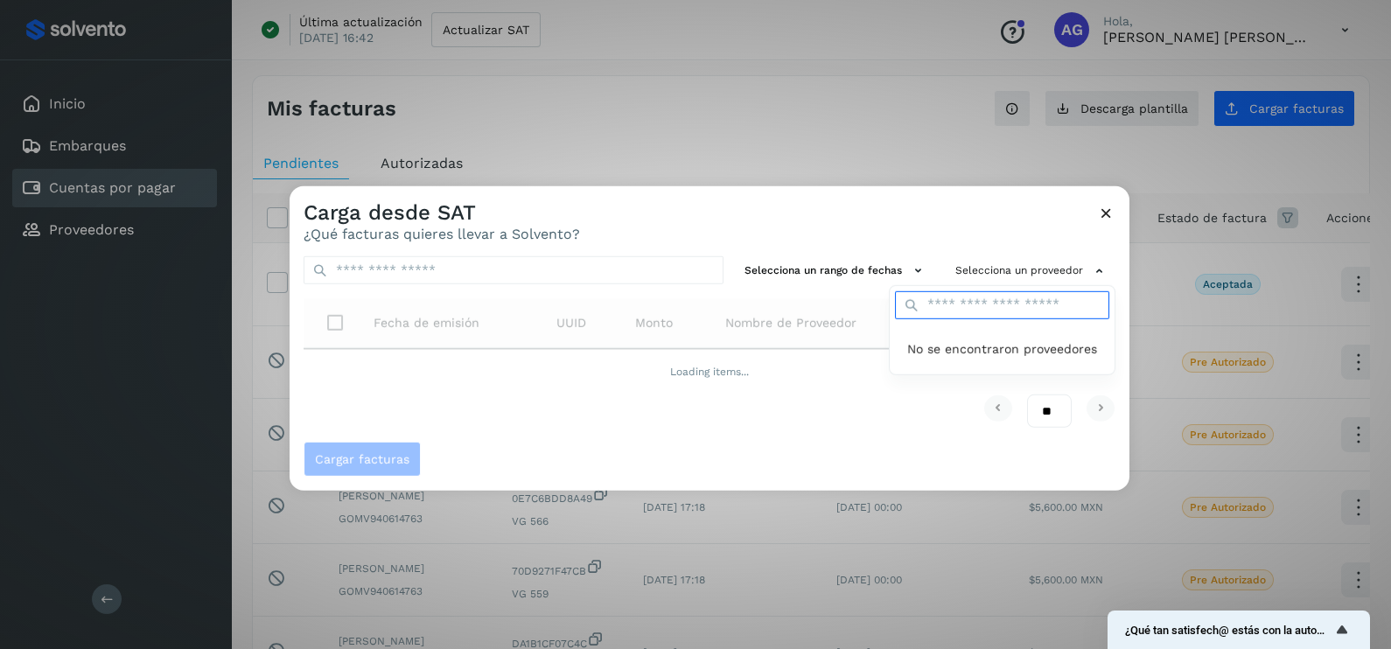
click at [957, 303] on input "text" at bounding box center [1002, 305] width 214 height 28
type input "****"
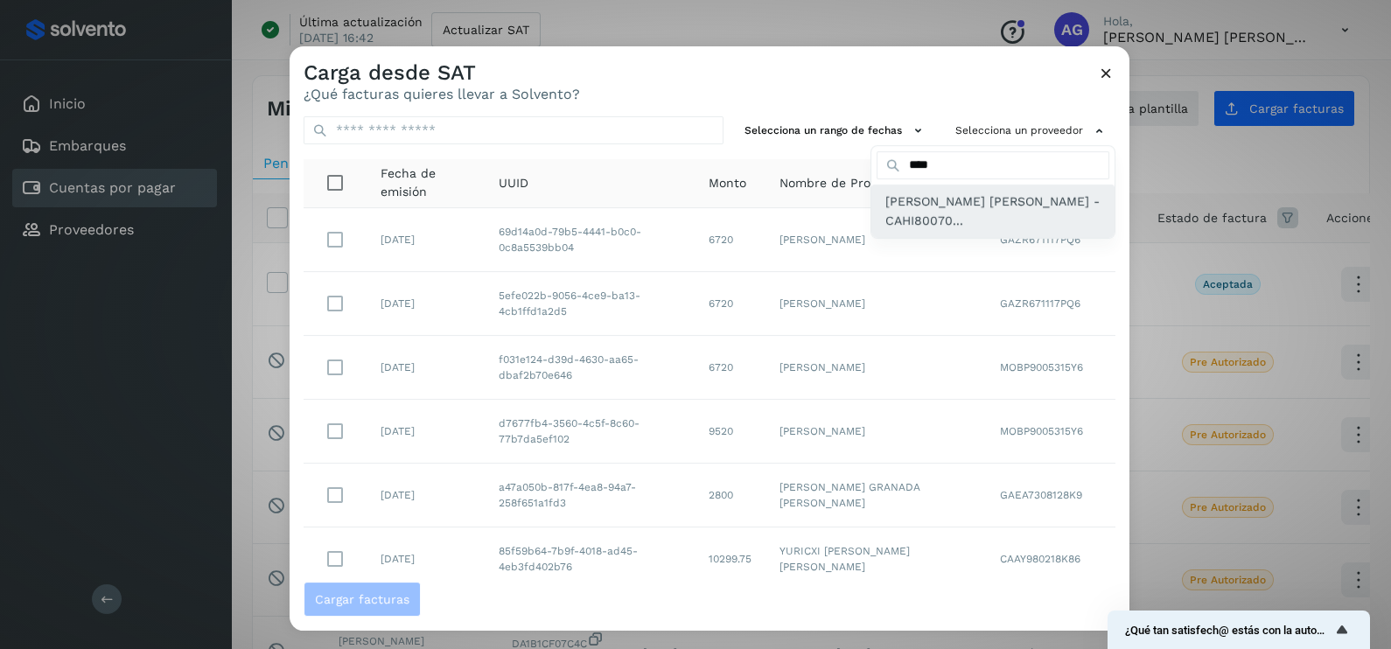
click at [885, 209] on span "[PERSON_NAME] [PERSON_NAME] - CAHI80070..." at bounding box center [992, 211] width 215 height 39
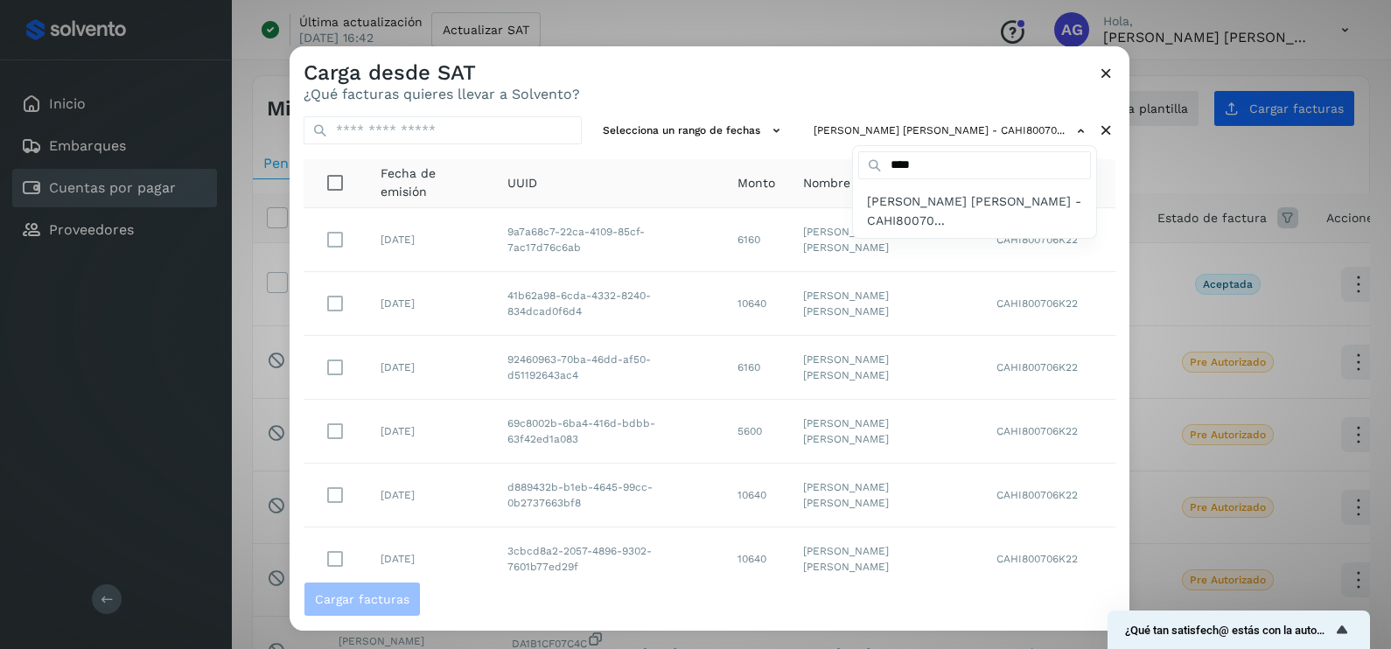
click at [717, 136] on div at bounding box center [985, 370] width 1391 height 649
click at [717, 127] on button "Selecciona un rango de fechas" at bounding box center [694, 130] width 197 height 29
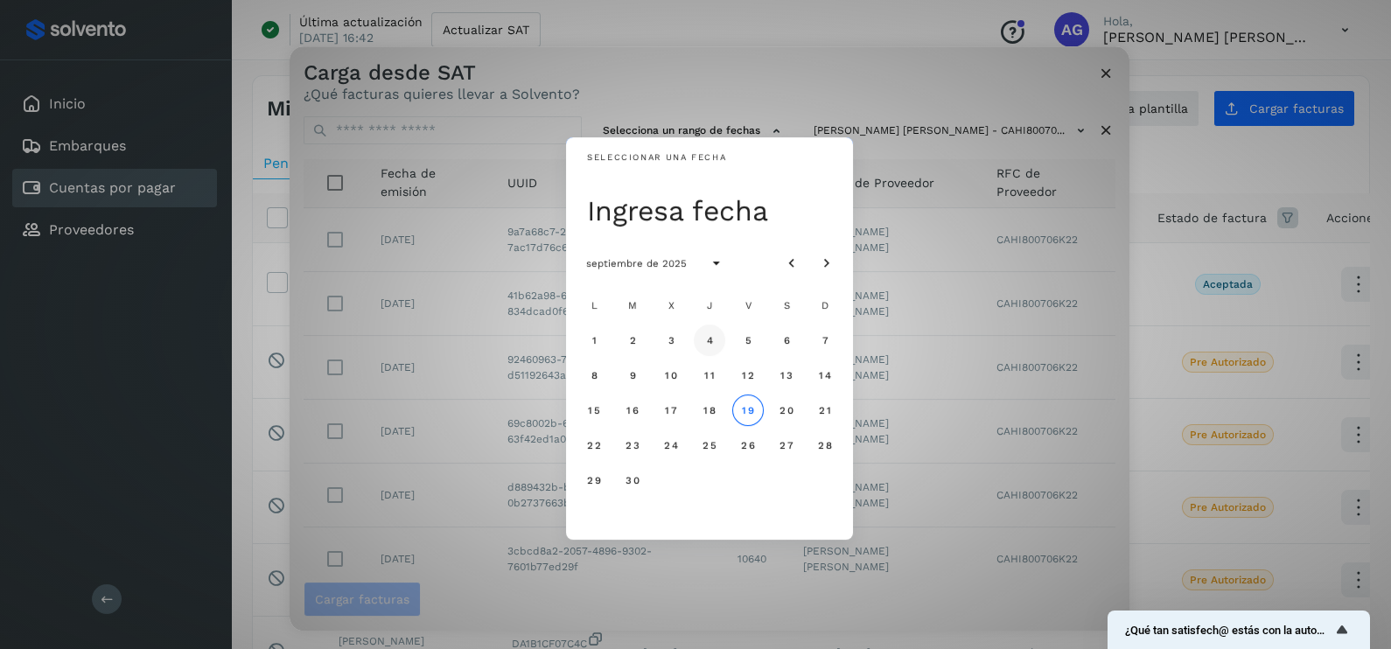
click at [711, 346] on span "4" at bounding box center [709, 340] width 8 height 12
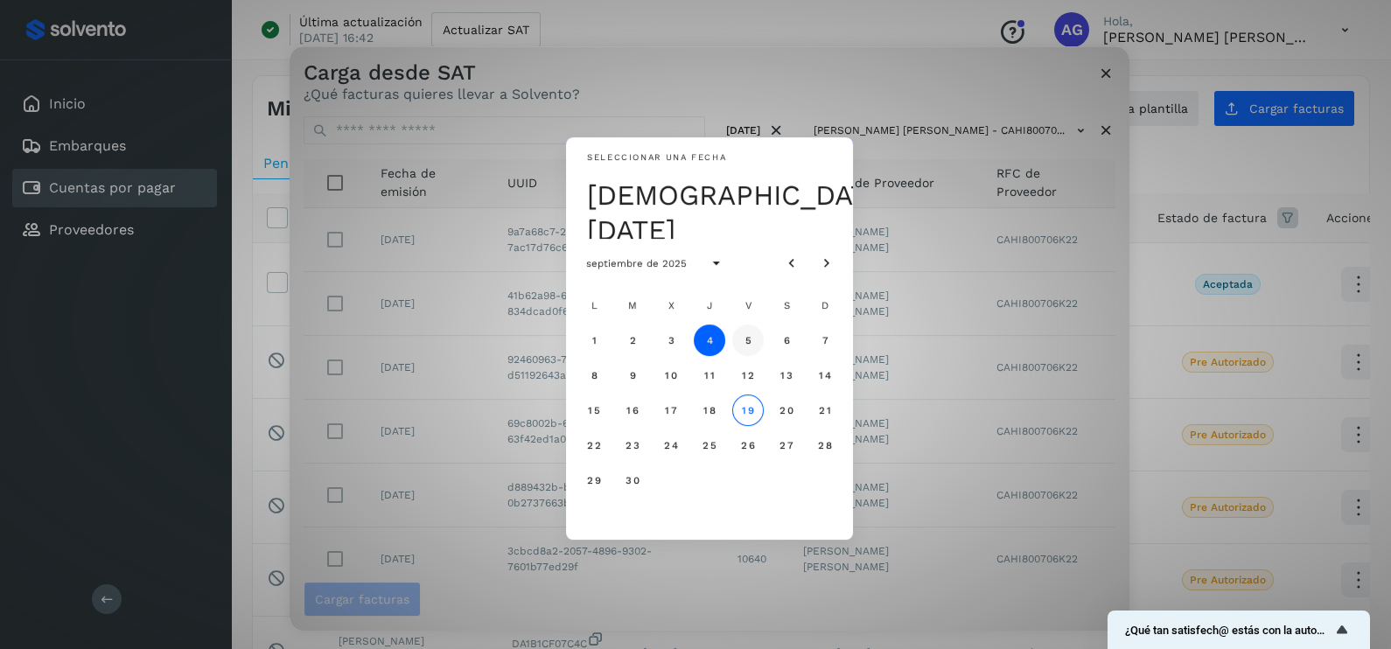
click at [742, 337] on button "5" at bounding box center [747, 340] width 31 height 31
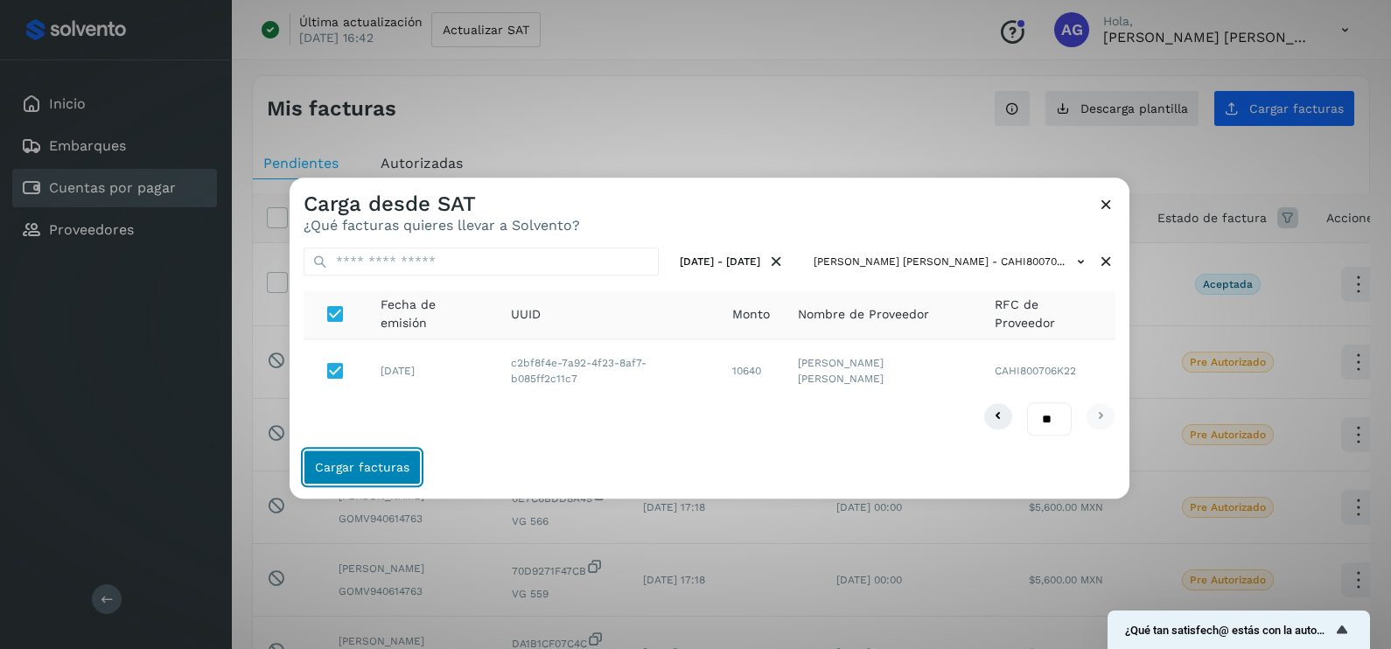
click at [373, 467] on span "Cargar facturas" at bounding box center [362, 468] width 94 height 12
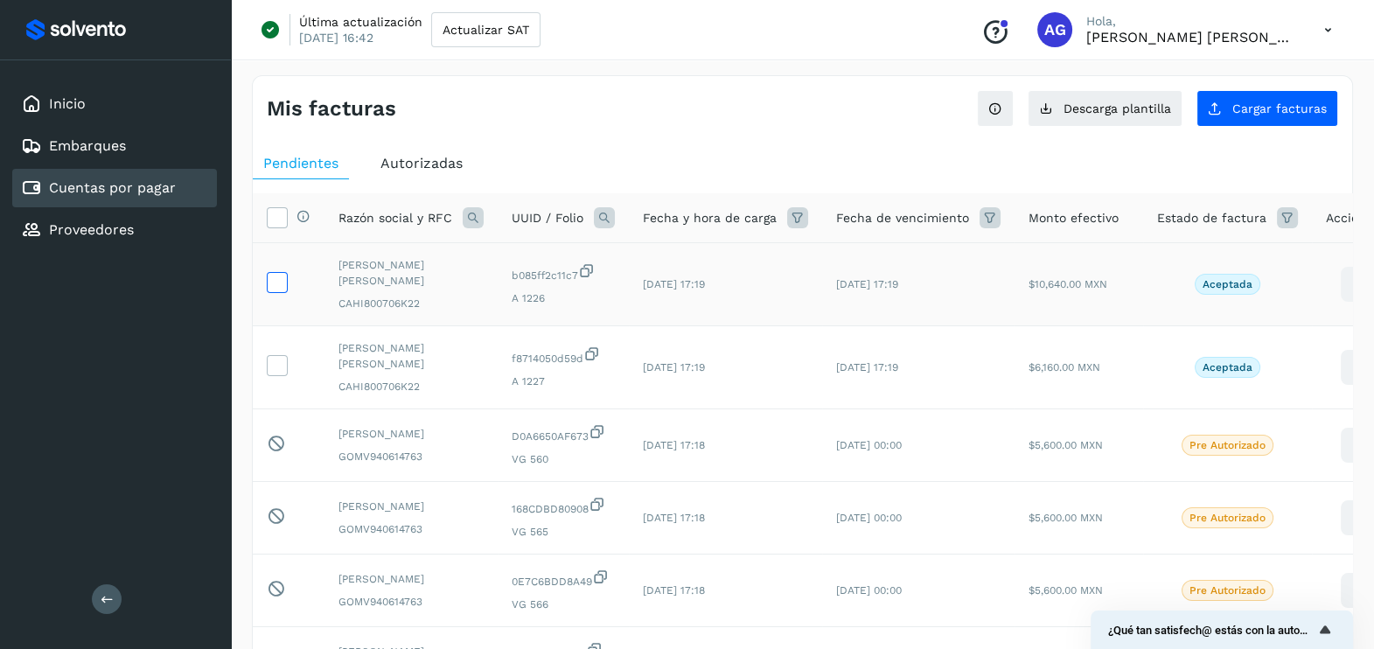
click at [273, 283] on icon at bounding box center [277, 281] width 18 height 18
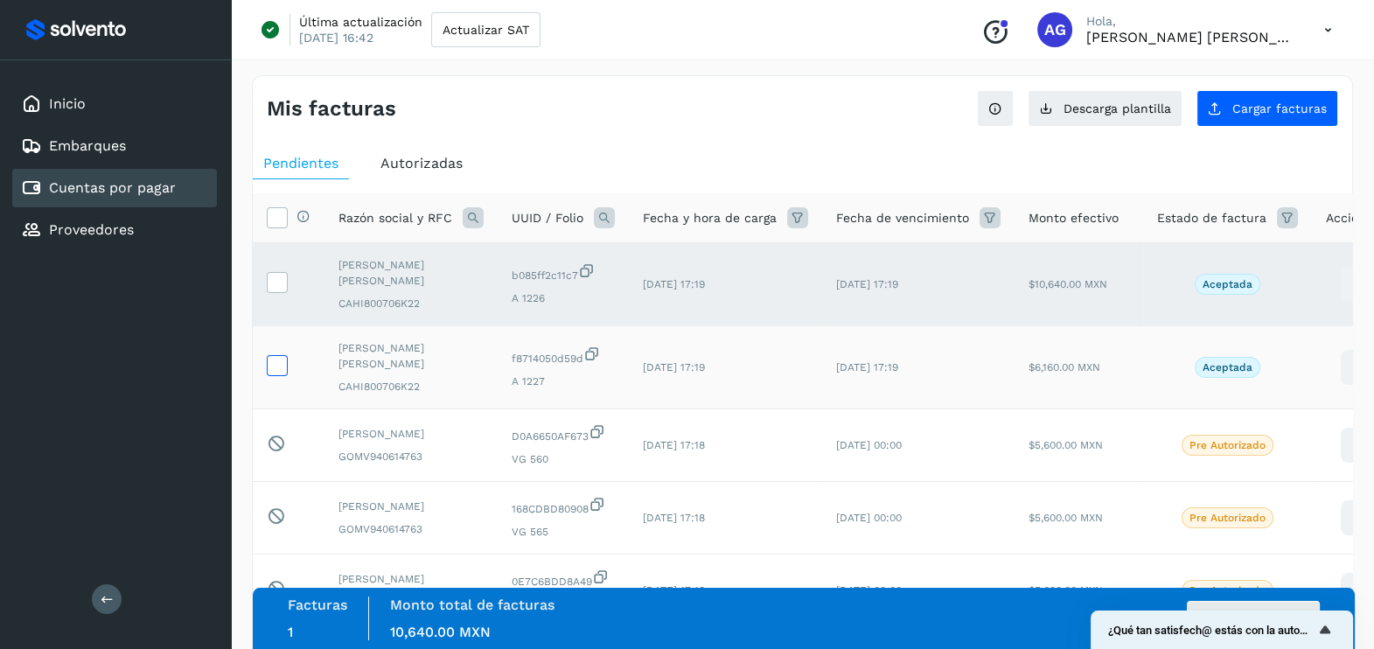
click at [281, 368] on icon at bounding box center [277, 364] width 18 height 18
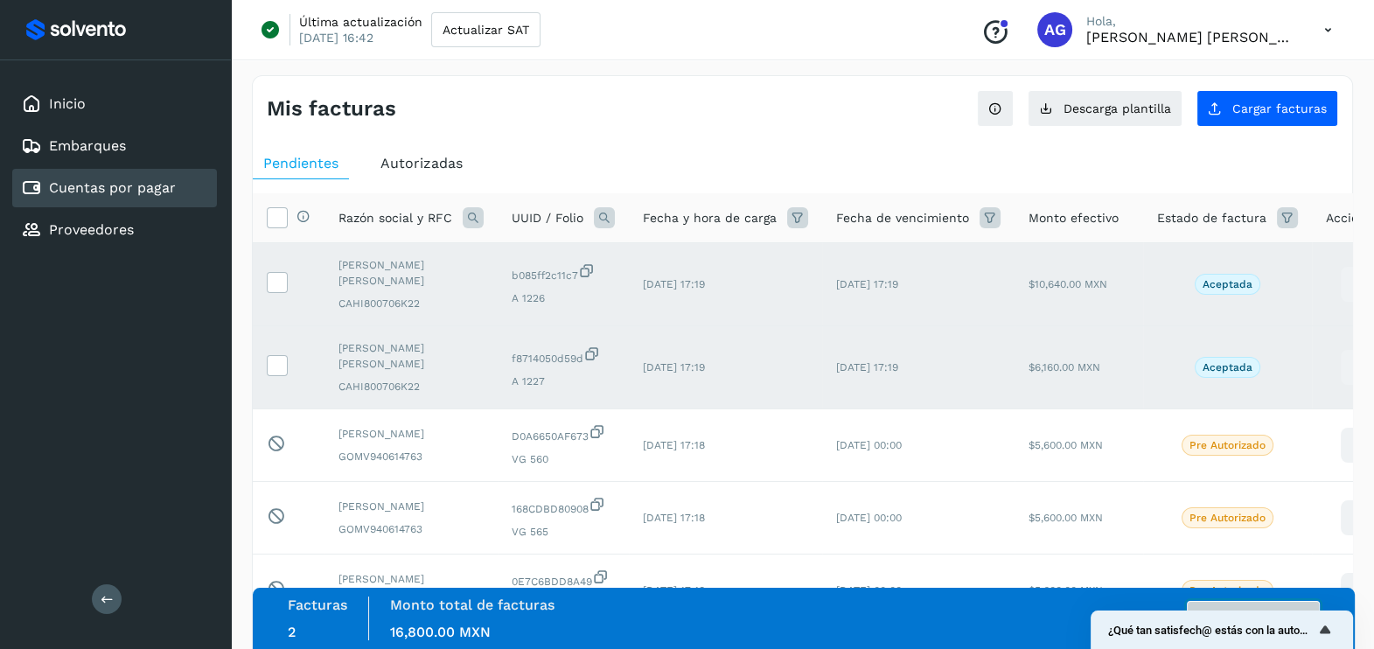
click at [1224, 601] on button "Autorizar facturas" at bounding box center [1253, 618] width 133 height 35
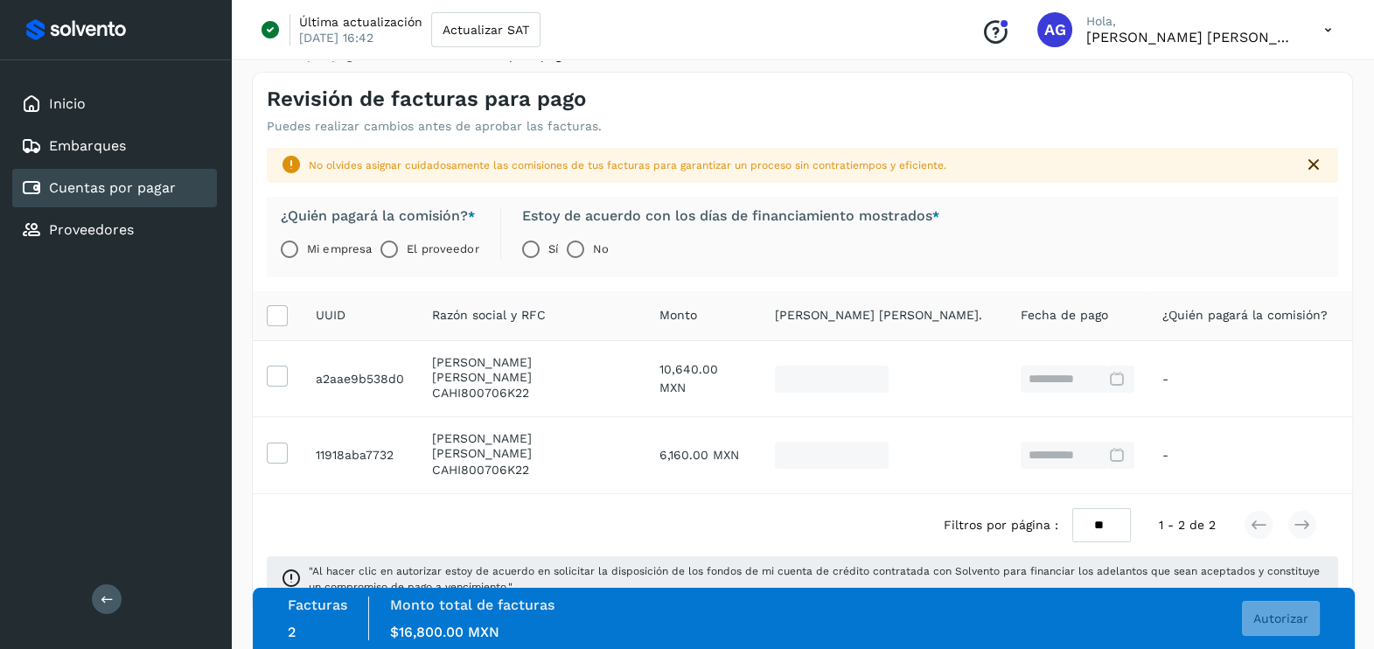
scroll to position [44, 0]
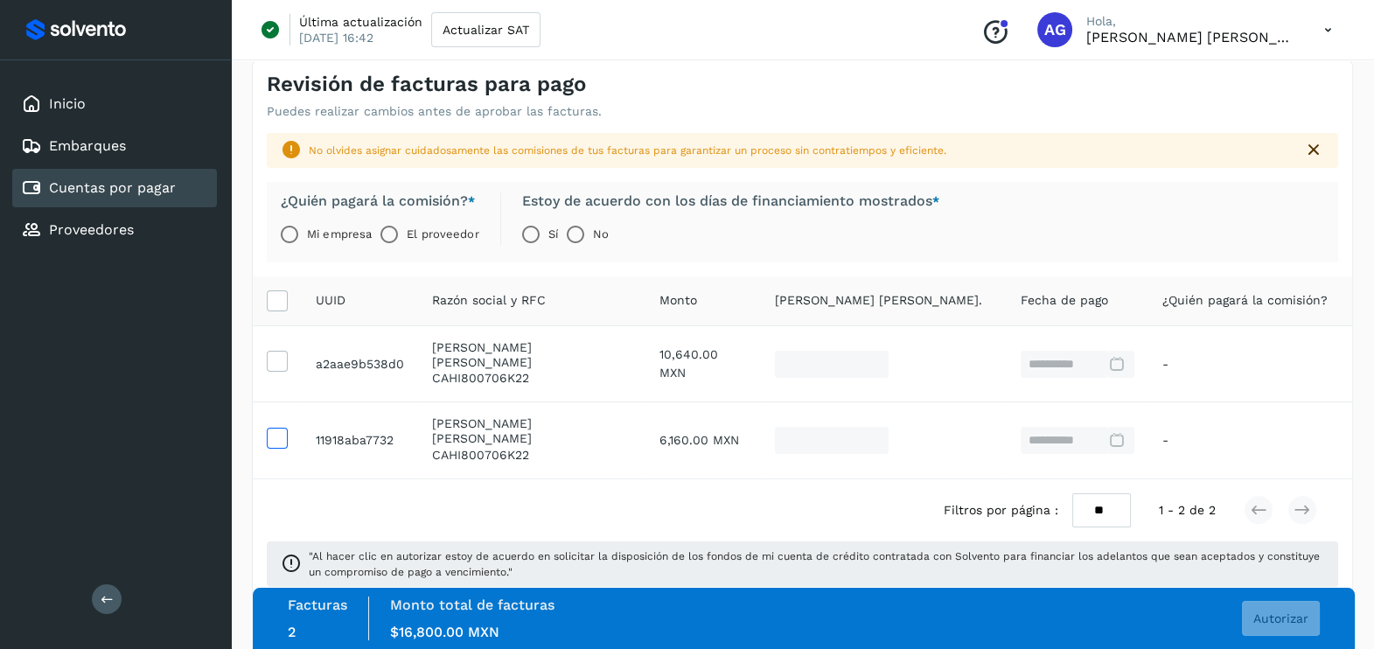
click at [283, 428] on icon at bounding box center [277, 437] width 18 height 18
click at [1276, 612] on span "Autorizar" at bounding box center [1281, 618] width 55 height 12
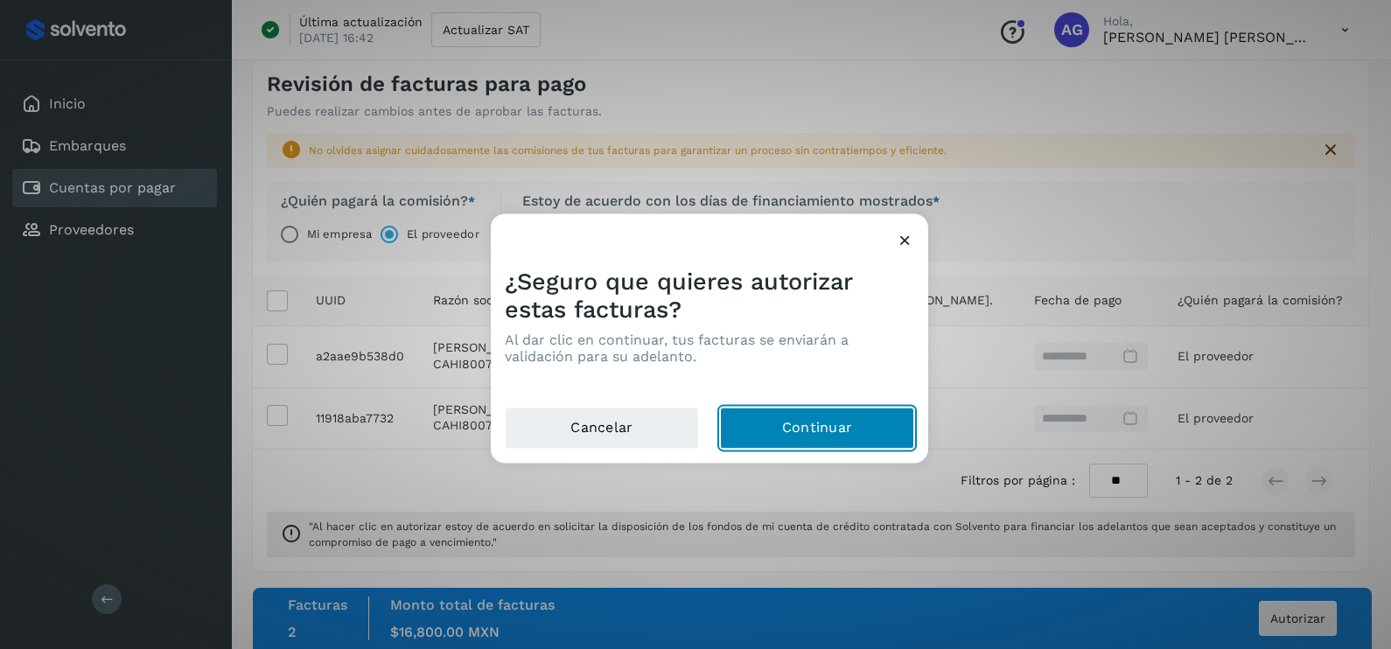
click at [812, 429] on button "Continuar" at bounding box center [817, 429] width 194 height 42
